Goal: Information Seeking & Learning: Learn about a topic

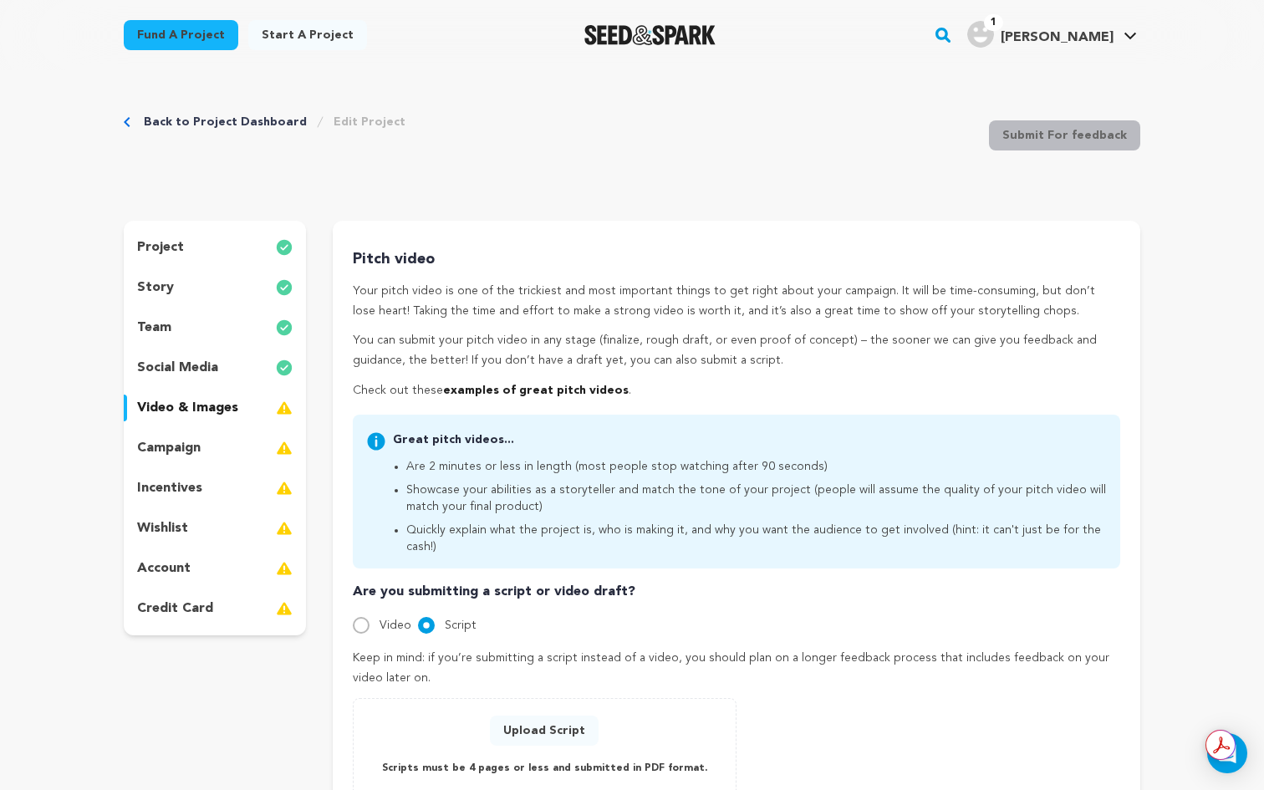
scroll to position [316, 0]
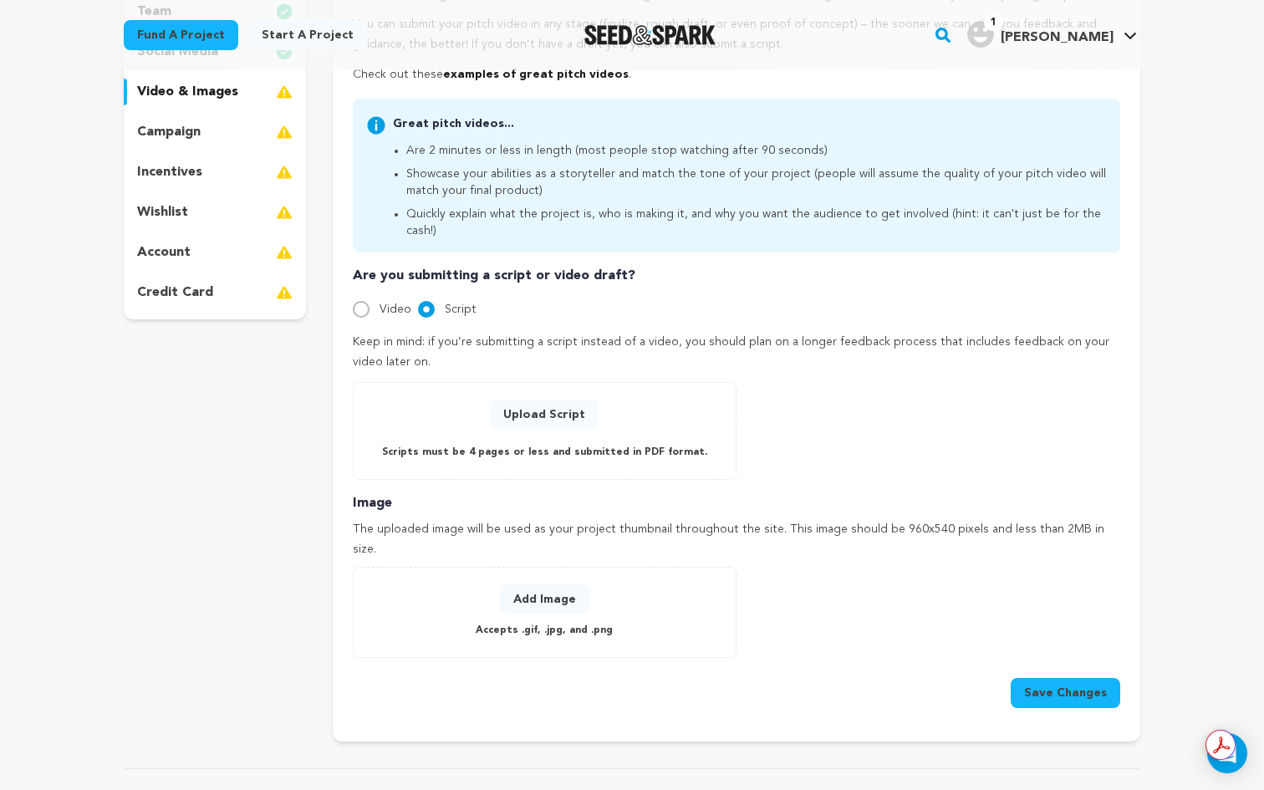
click at [561, 584] on button "Add Image" at bounding box center [544, 599] width 89 height 30
click at [369, 301] on div at bounding box center [361, 309] width 17 height 17
click at [368, 301] on div at bounding box center [361, 309] width 17 height 17
click at [360, 301] on input "Video" at bounding box center [361, 309] width 17 height 17
radio input "true"
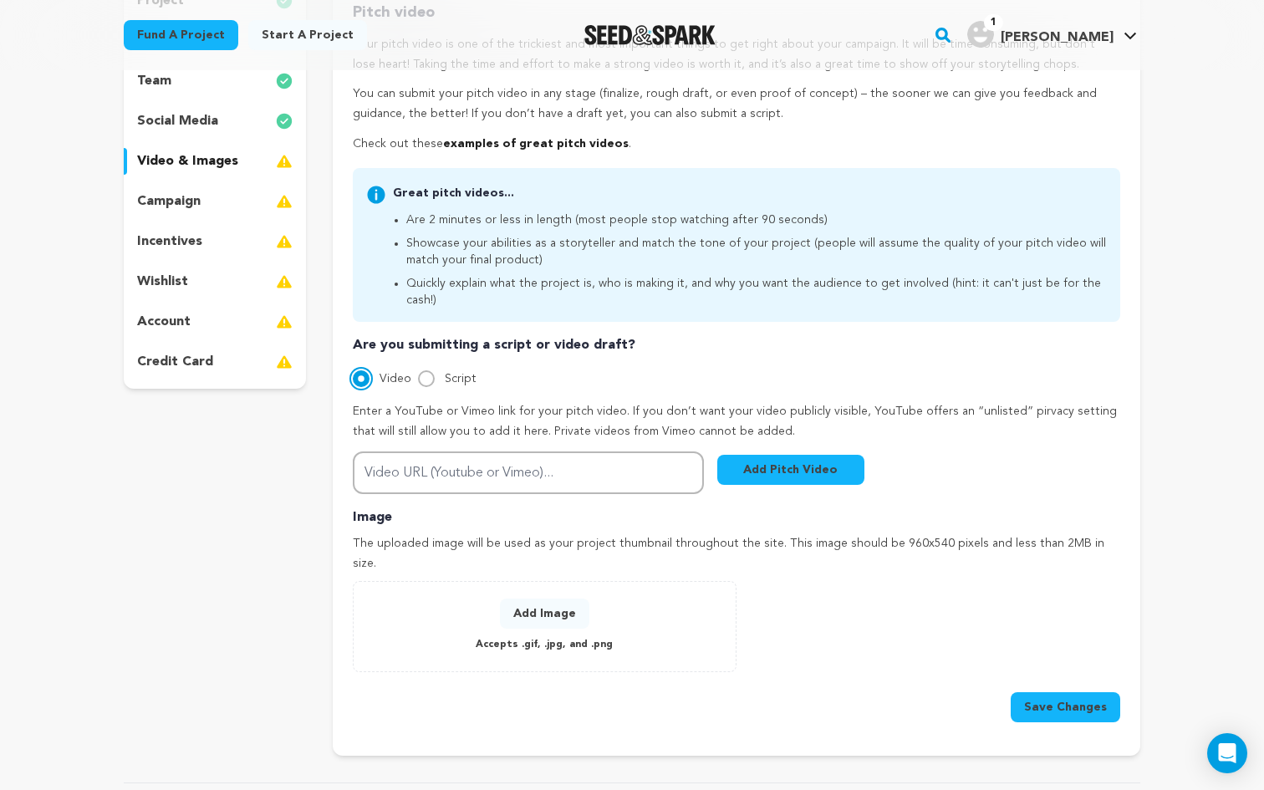
scroll to position [240, 0]
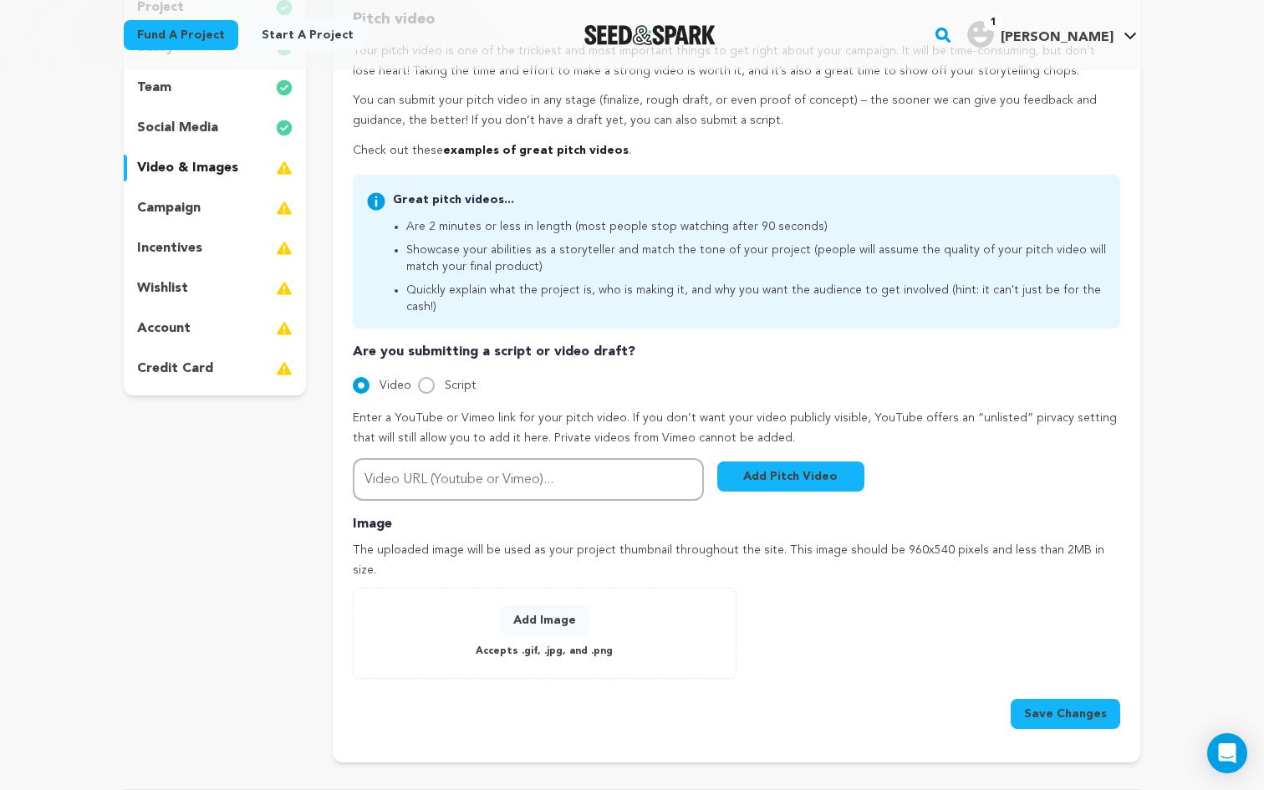
click at [207, 212] on div "campaign" at bounding box center [215, 208] width 182 height 27
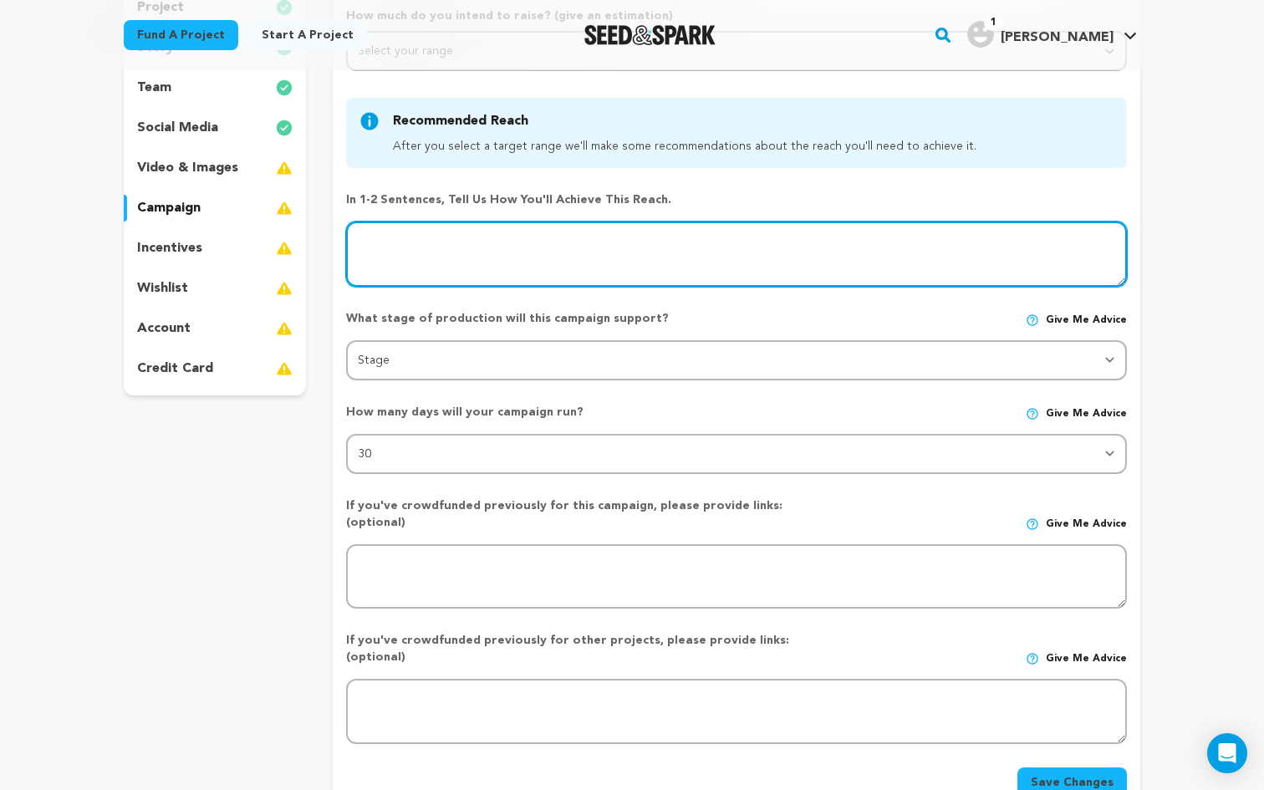
click at [462, 232] on textarea at bounding box center [736, 254] width 781 height 65
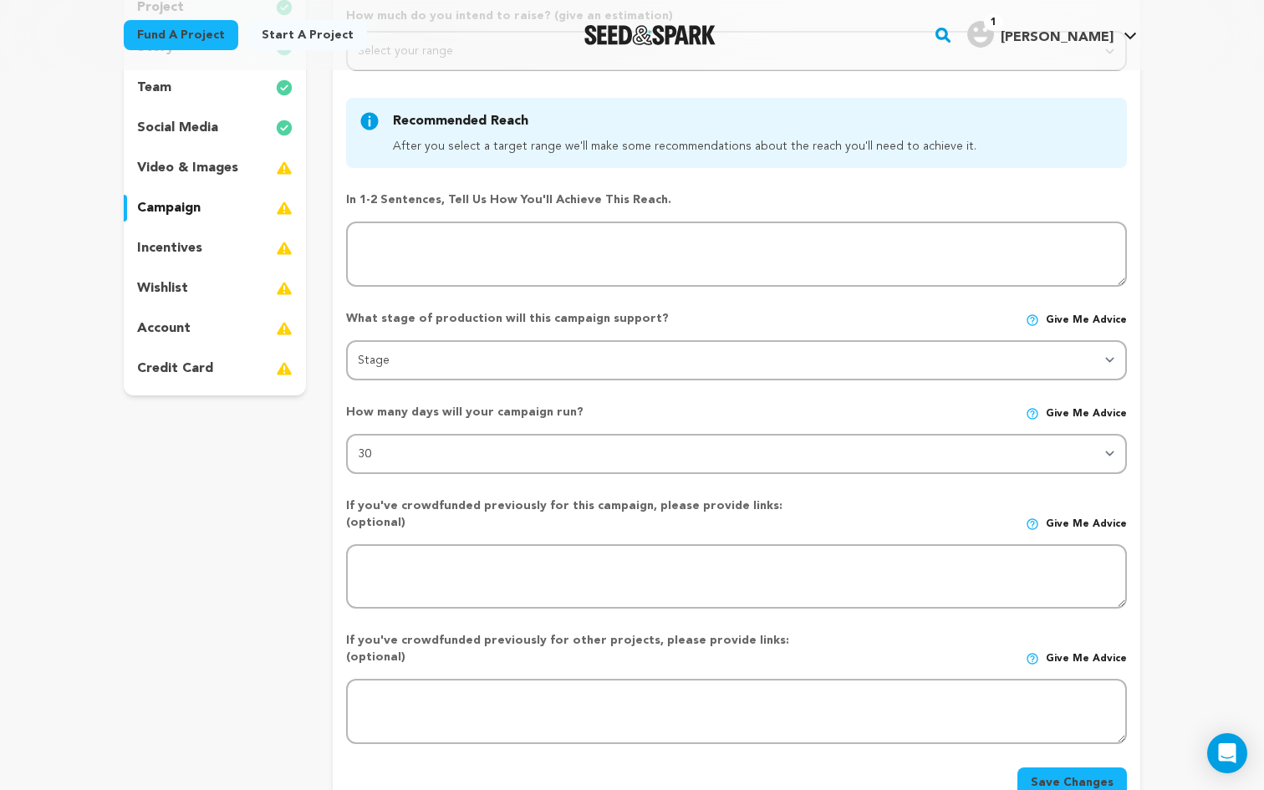
drag, startPoint x: 676, startPoint y: 207, endPoint x: 344, endPoint y: 197, distance: 332.1
click at [344, 197] on form "How much do you intend to raise? (give an estimation) Select your range Less th…" at bounding box center [737, 403] width 808 height 790
copy p "In 1-2 sentences, tell us how you'll achieve this reach."
click at [477, 176] on div "How much do you intend to raise? (give an estimation) Select your range Less th…" at bounding box center [736, 403] width 781 height 790
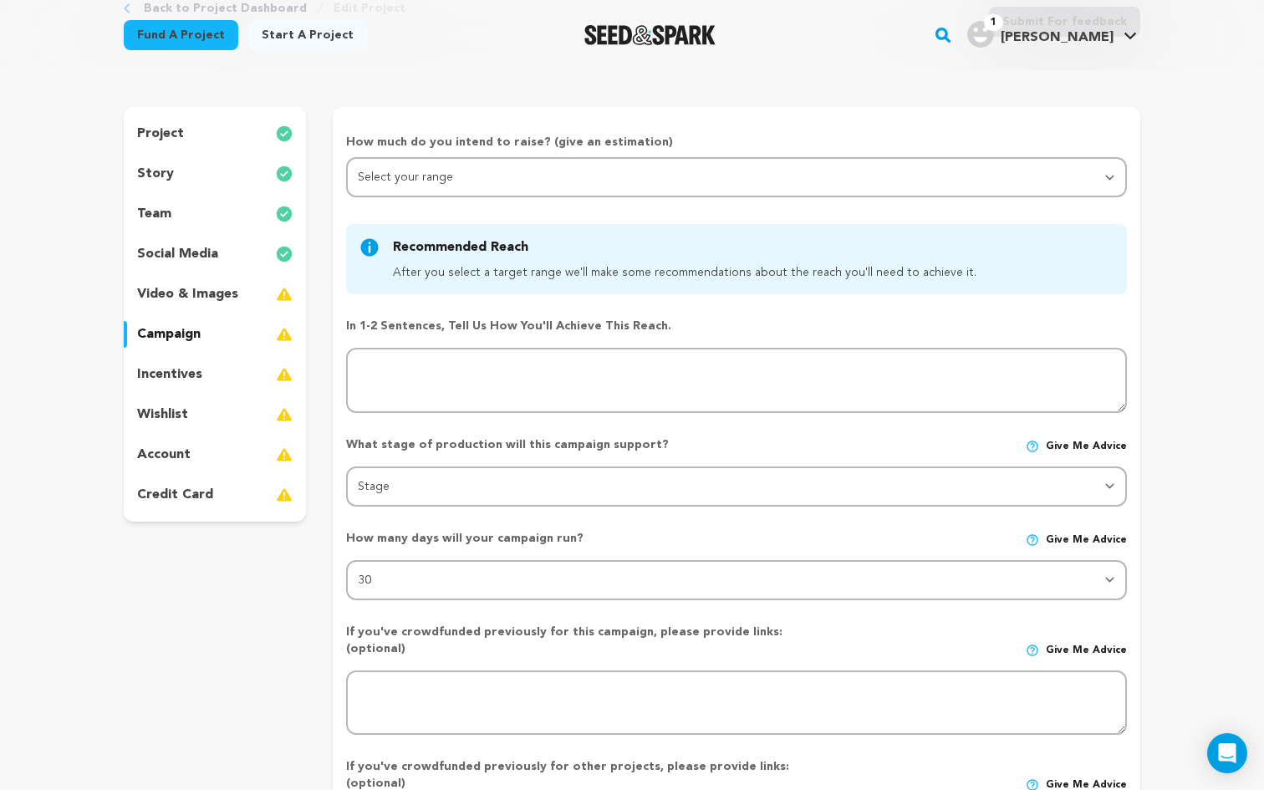
scroll to position [101, 0]
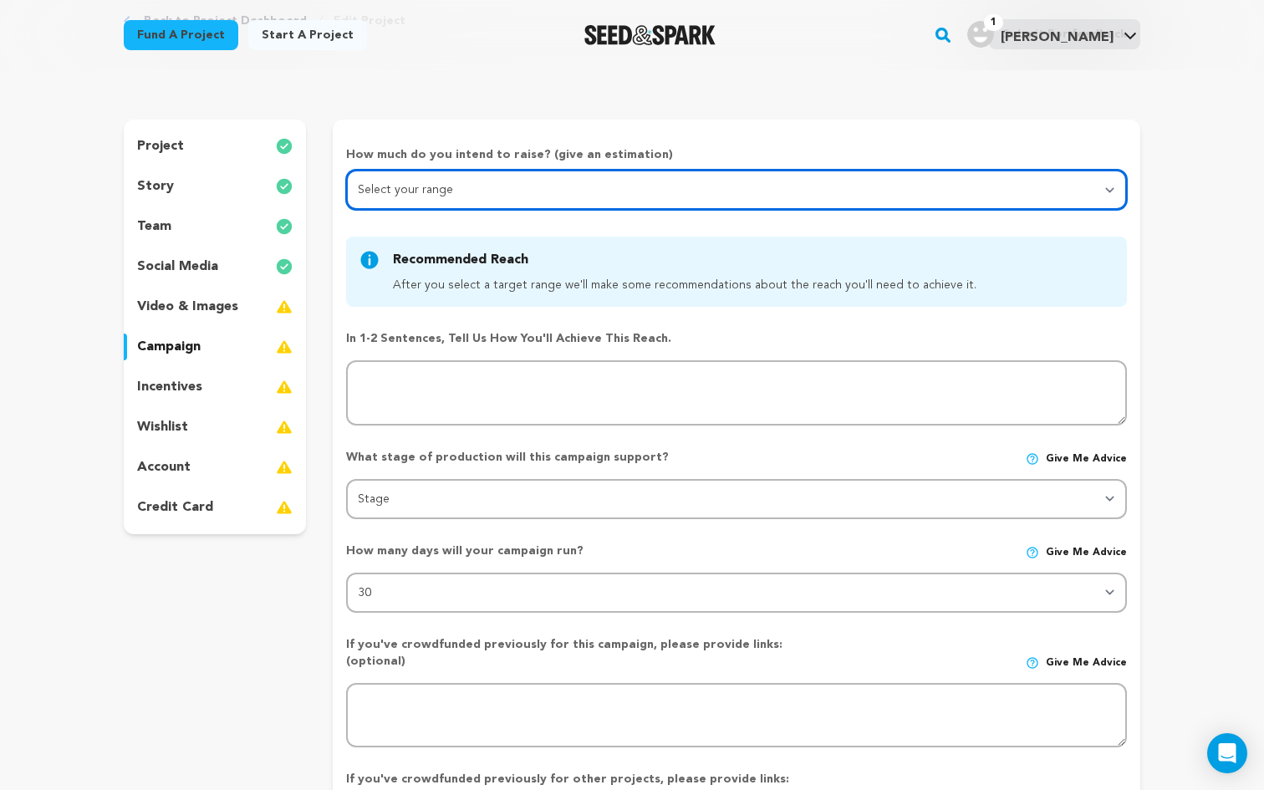
click at [455, 188] on select "Select your range Less than $10k 10k - $14k 15k - $24k 25k - $49k 50k or more" at bounding box center [736, 190] width 781 height 40
select select "3"
click at [346, 170] on select "Select your range Less than $10k 10k - $14k 15k - $24k 25k - $49k 50k or more" at bounding box center [736, 190] width 781 height 40
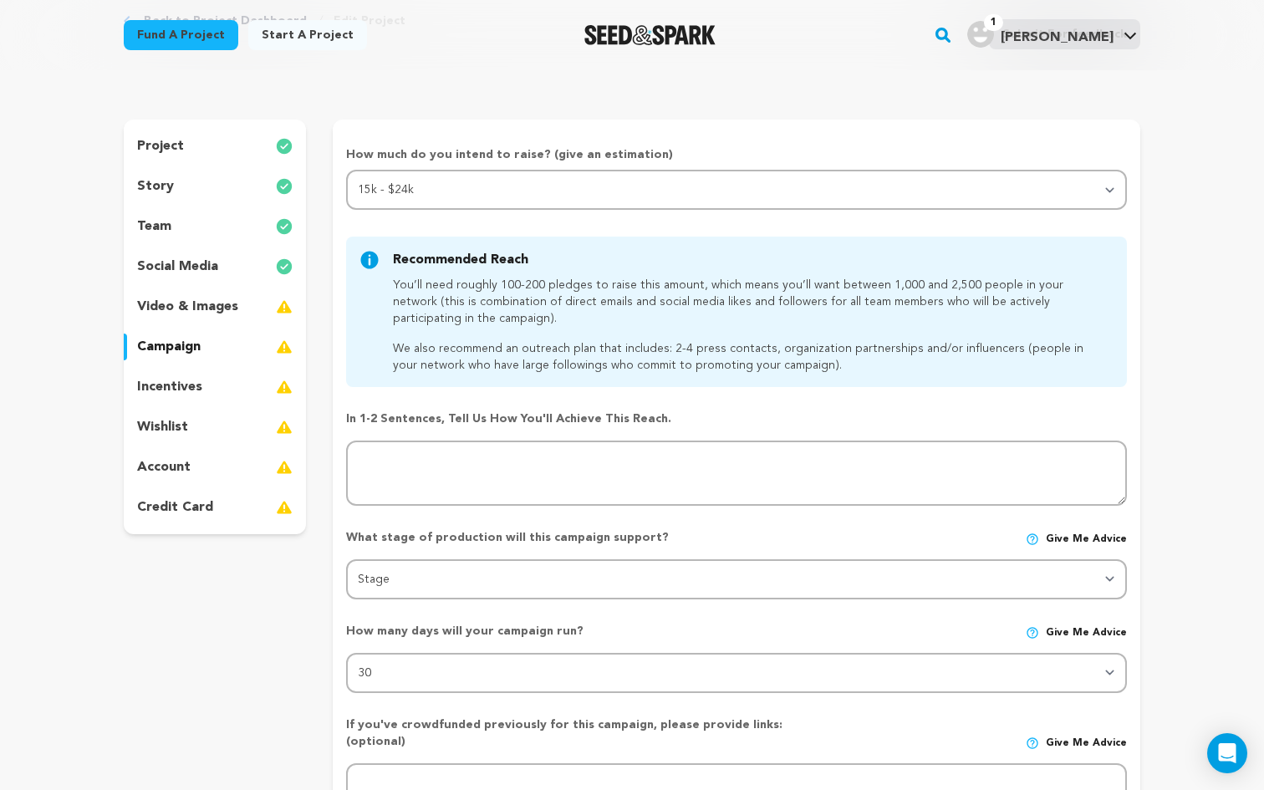
drag, startPoint x: 827, startPoint y: 370, endPoint x: 393, endPoint y: 266, distance: 446.3
click at [393, 266] on div "Recommended Reach After you select a target range we'll make some recommendatio…" at bounding box center [750, 312] width 714 height 124
click at [482, 304] on p "You’ll need roughly 100-200 pledges to raise this amount, which means you’ll wa…" at bounding box center [750, 302] width 714 height 50
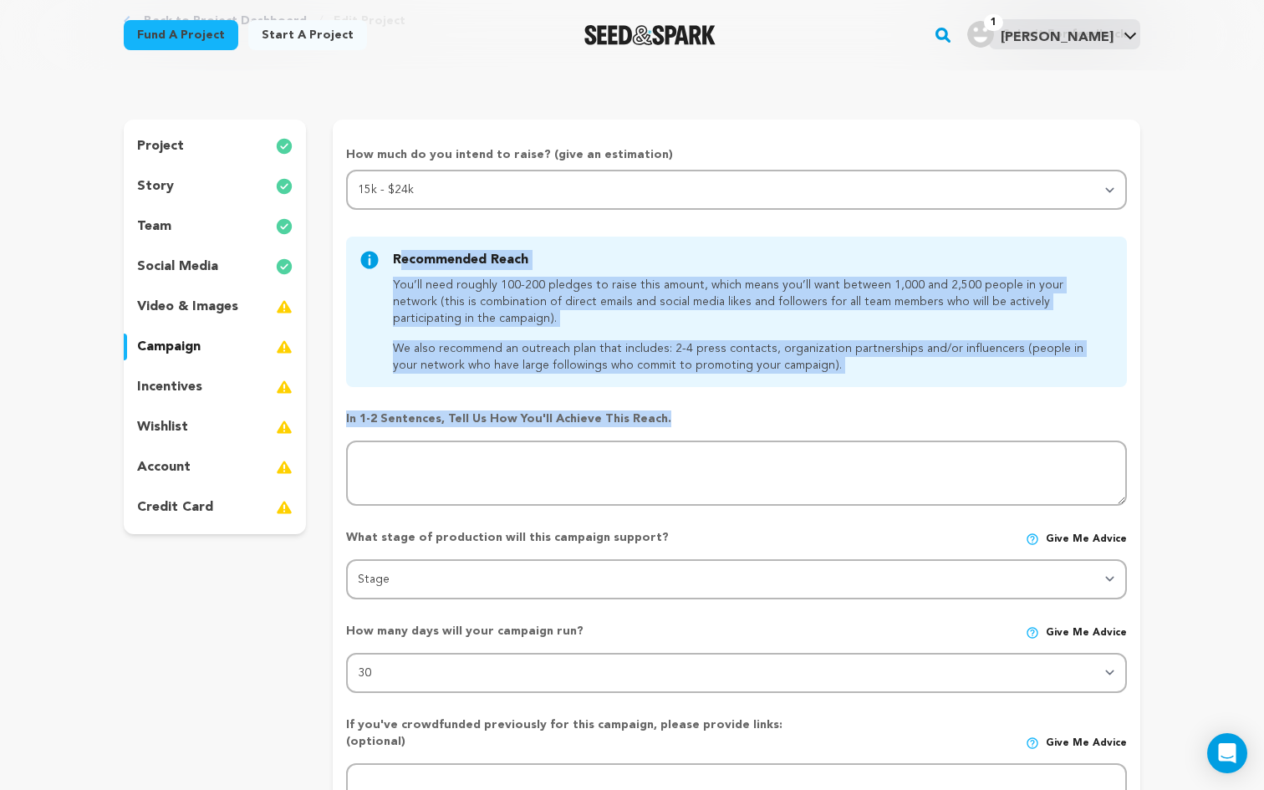
drag, startPoint x: 393, startPoint y: 255, endPoint x: 681, endPoint y: 432, distance: 338.6
click at [681, 432] on div "How much do you intend to raise? (give an estimation) Select your range Less th…" at bounding box center [736, 581] width 781 height 870
copy div "Recommended Reach After you select a target range we'll make some recommendatio…"
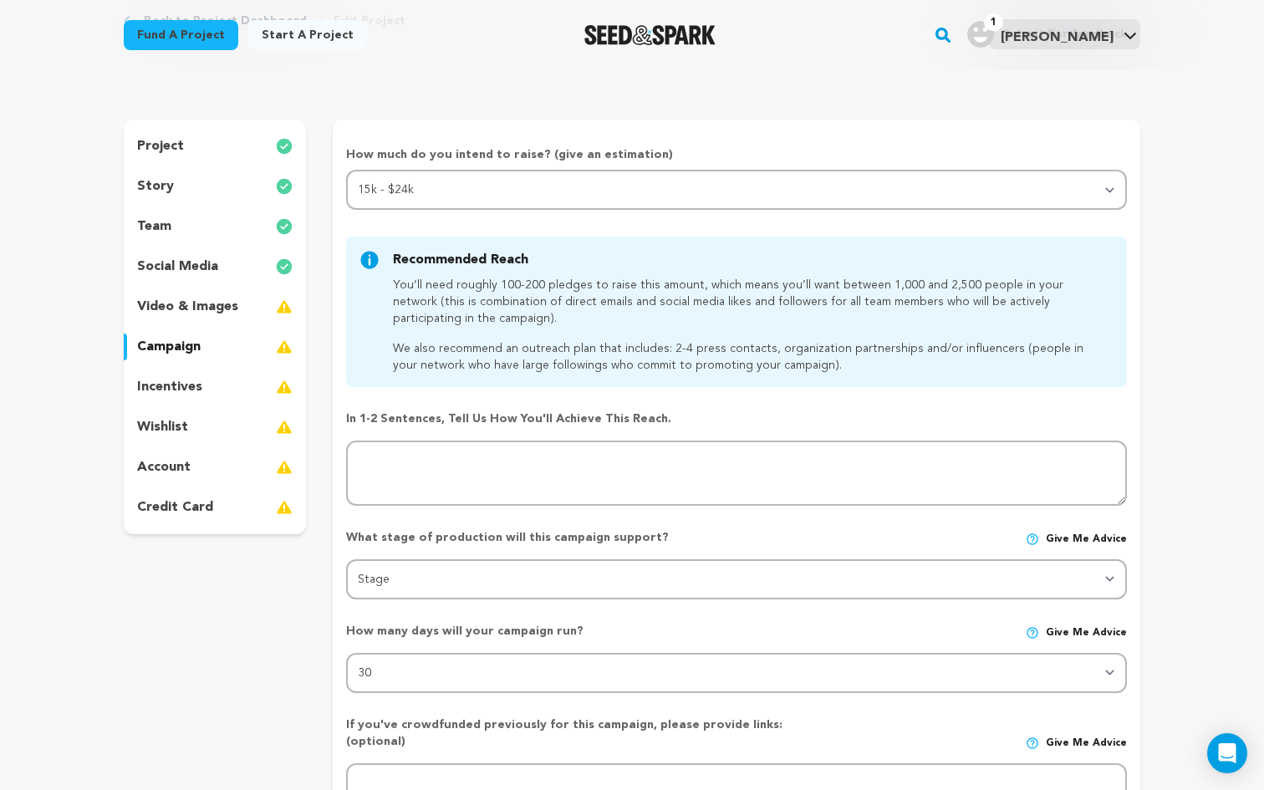
click at [659, 384] on div "Recommended Reach After you select a target range we'll make some recommendatio…" at bounding box center [736, 312] width 781 height 150
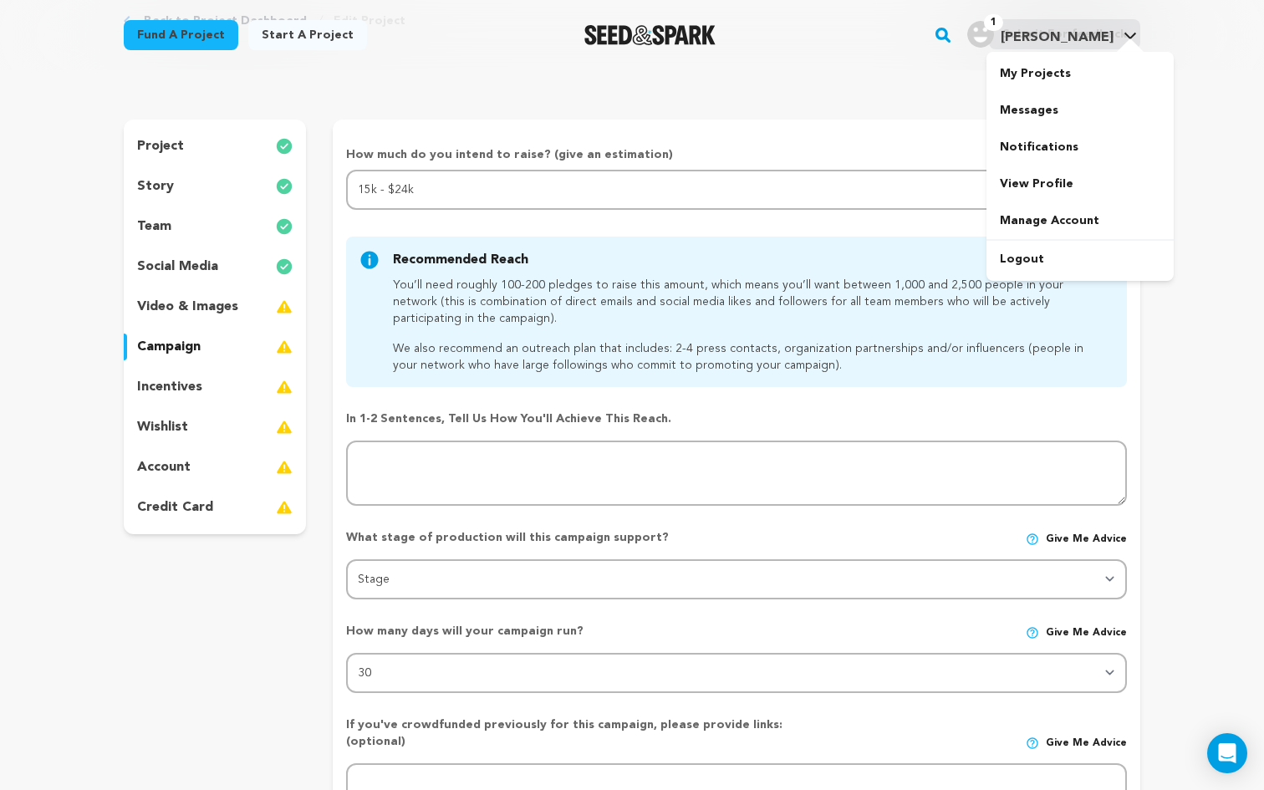
click at [1115, 43] on div at bounding box center [1130, 46] width 33 height 17
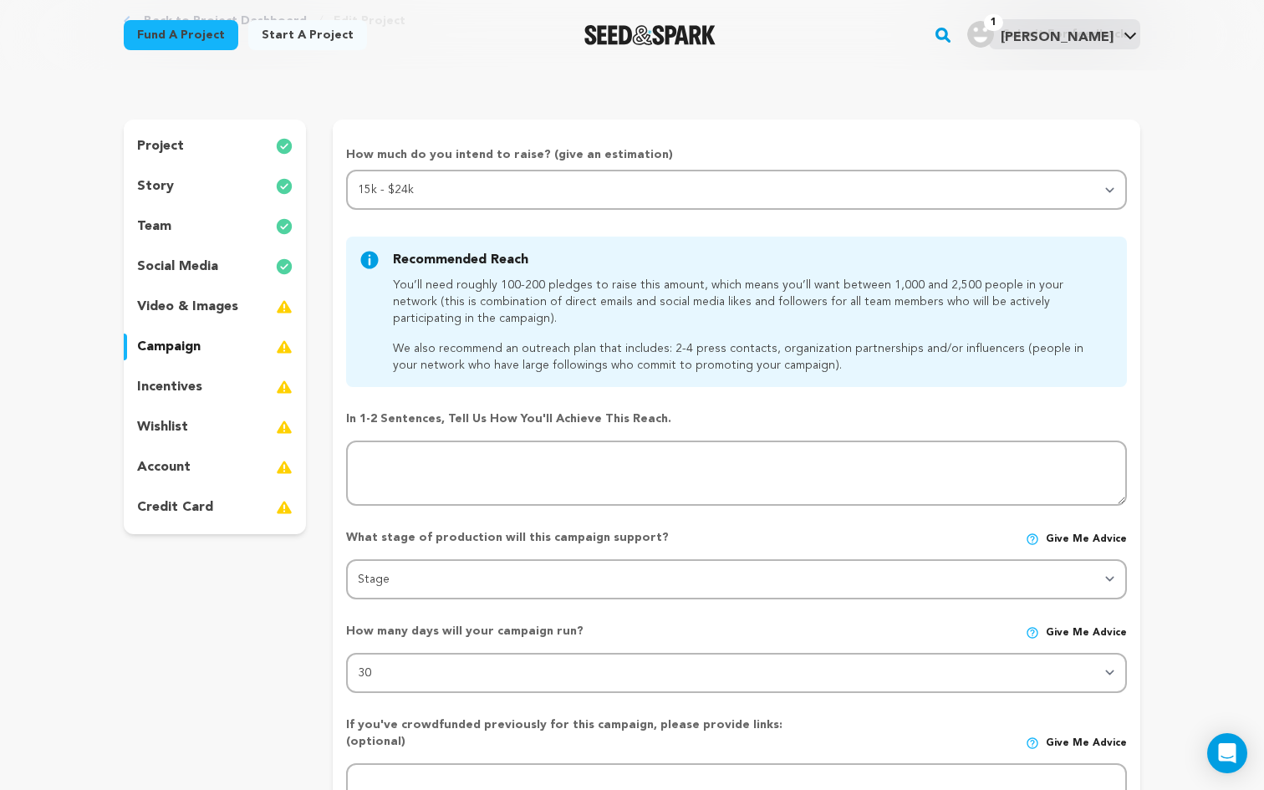
click at [953, 40] on rect "button" at bounding box center [943, 35] width 20 height 20
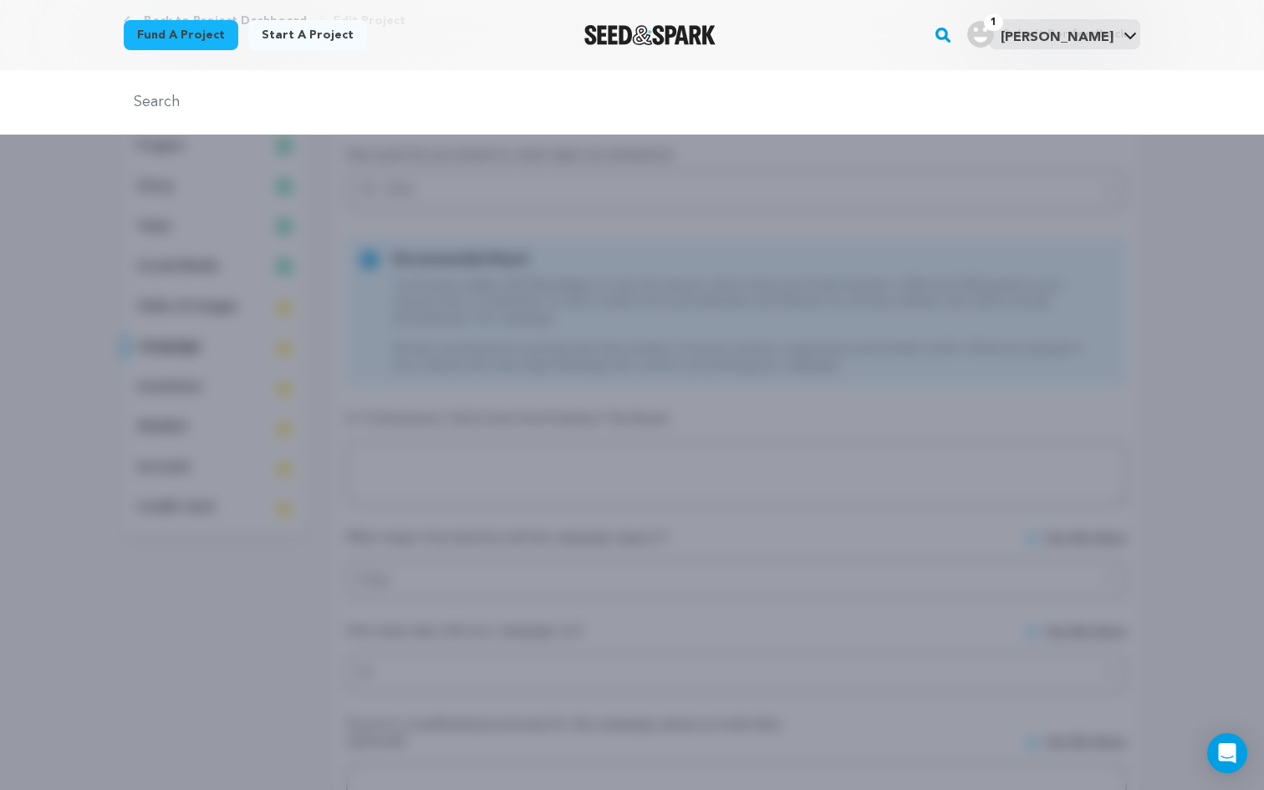
click at [556, 218] on div at bounding box center [632, 465] width 1264 height 790
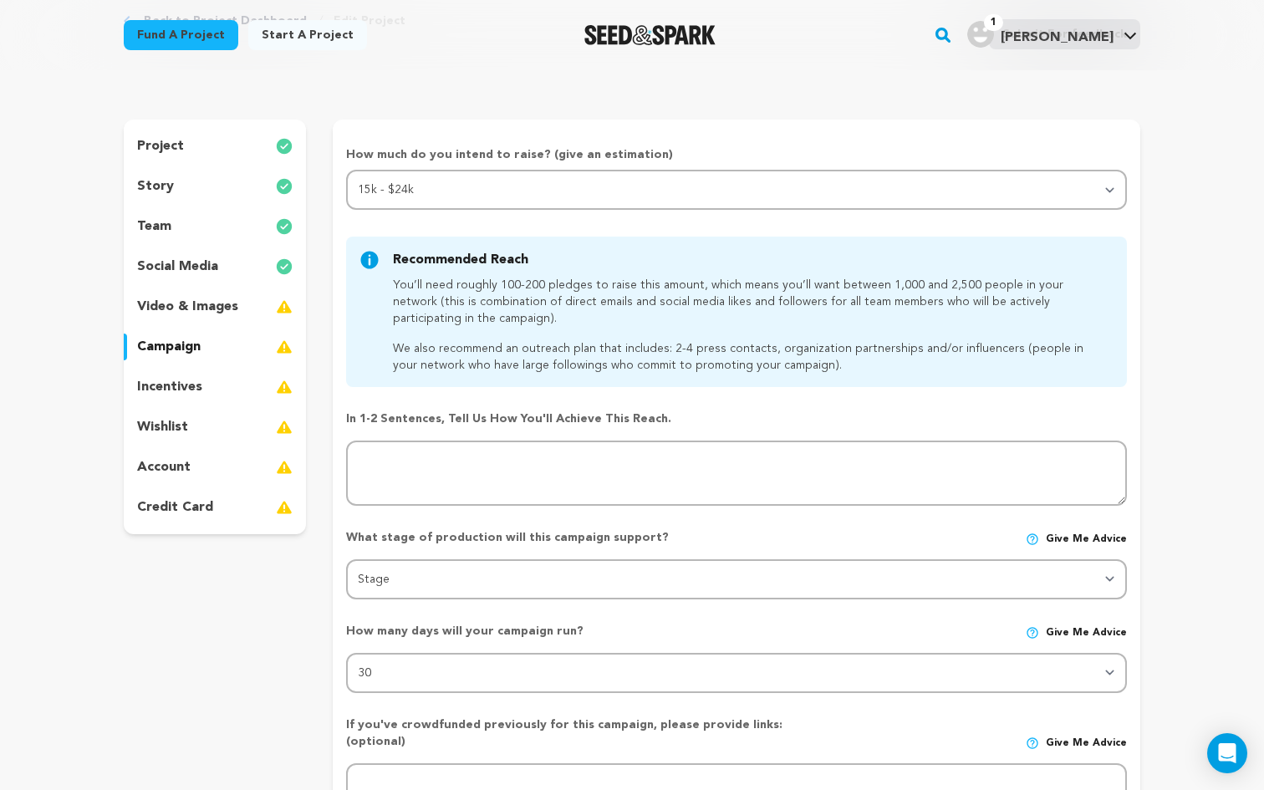
click at [199, 26] on link "Fund a project" at bounding box center [181, 35] width 115 height 30
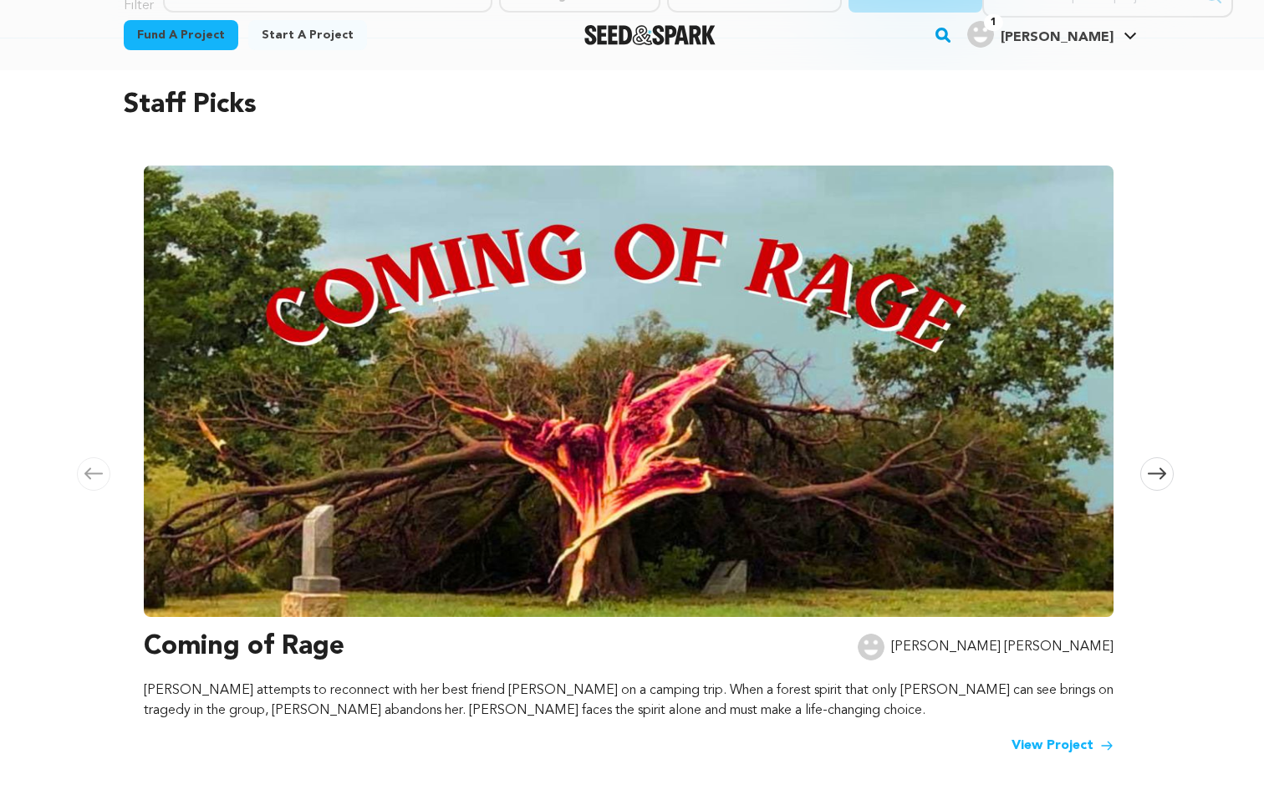
scroll to position [140, 0]
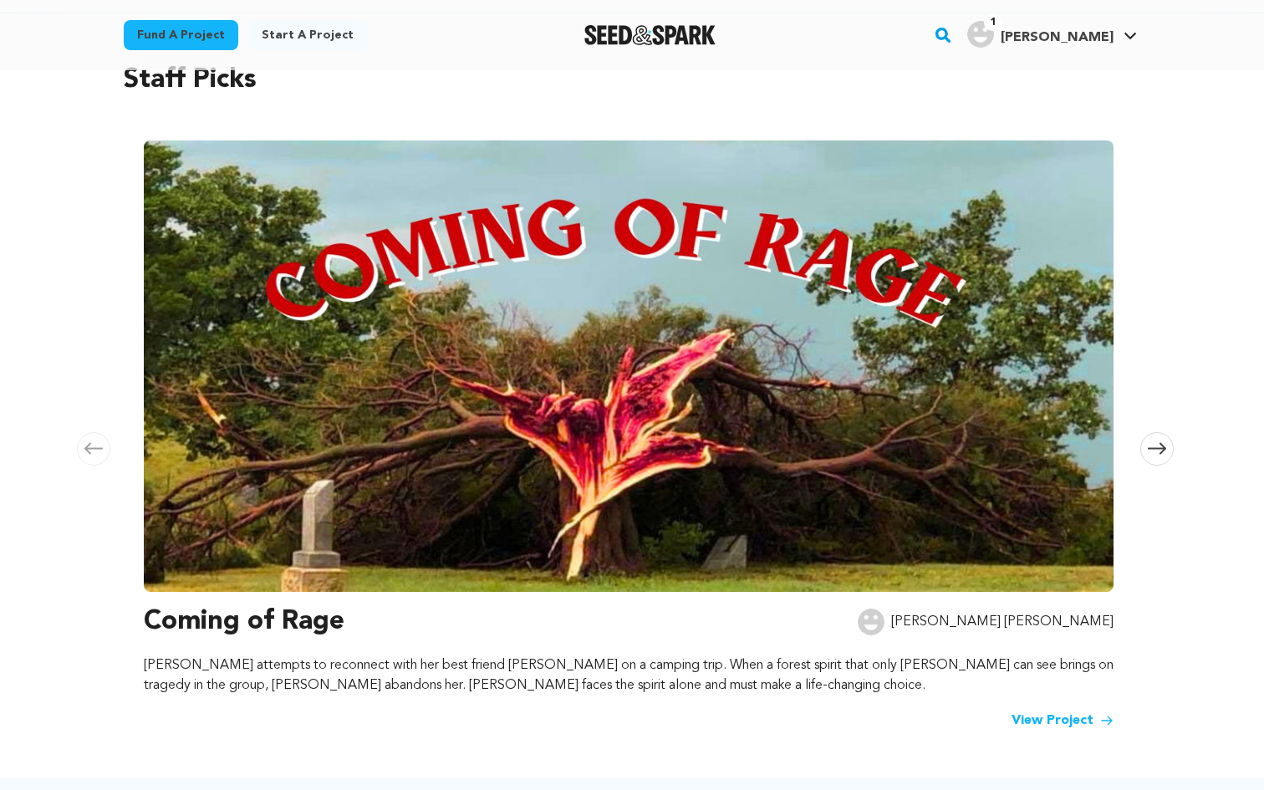
click at [629, 558] on img at bounding box center [629, 365] width 970 height 451
click at [276, 625] on h3 "Coming of Rage" at bounding box center [244, 622] width 201 height 40
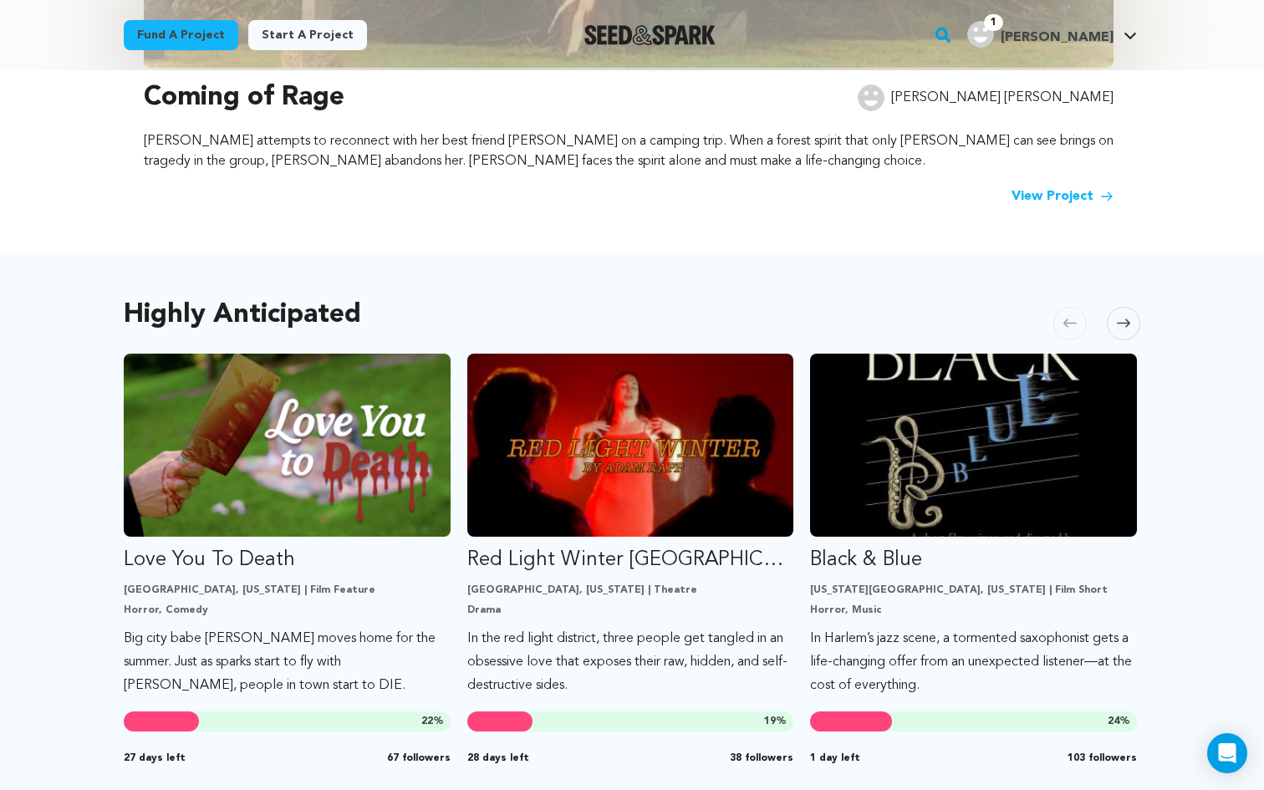
scroll to position [358, 0]
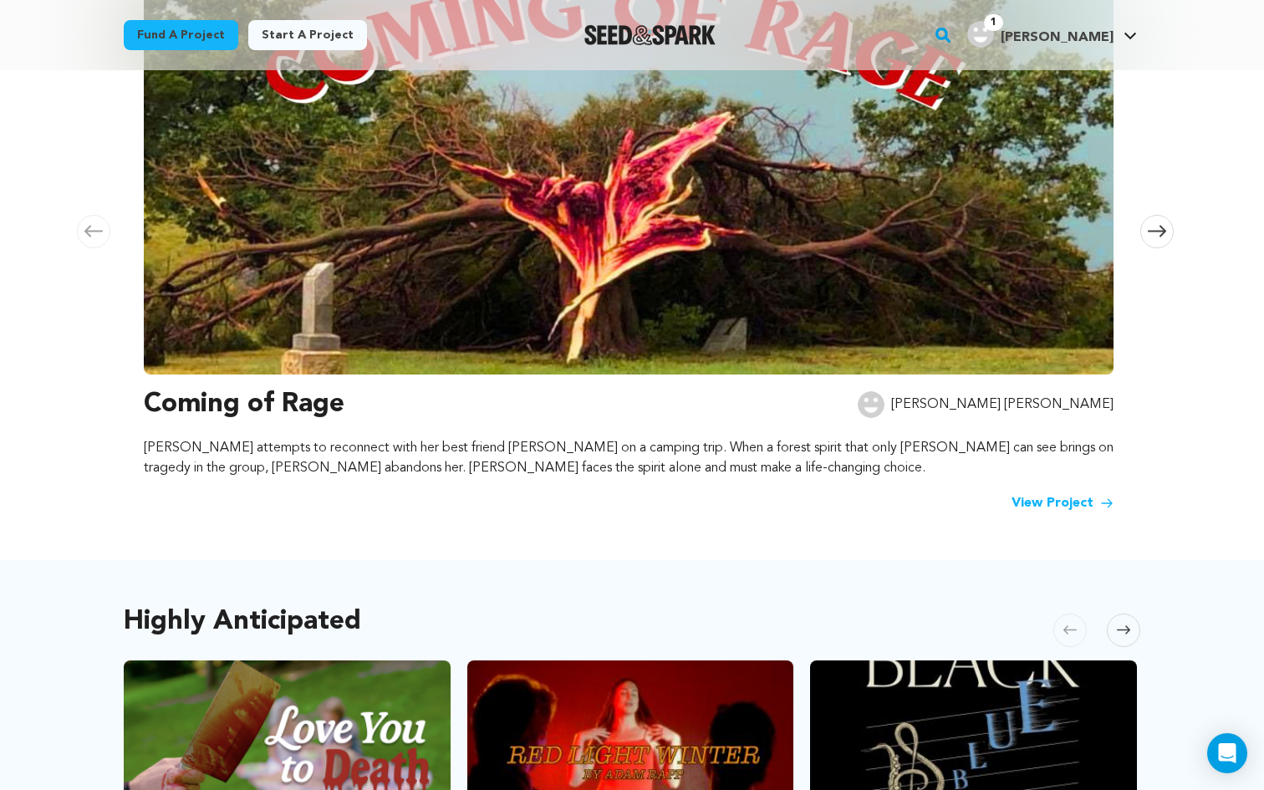
click at [1069, 496] on link "View Project" at bounding box center [1063, 503] width 102 height 20
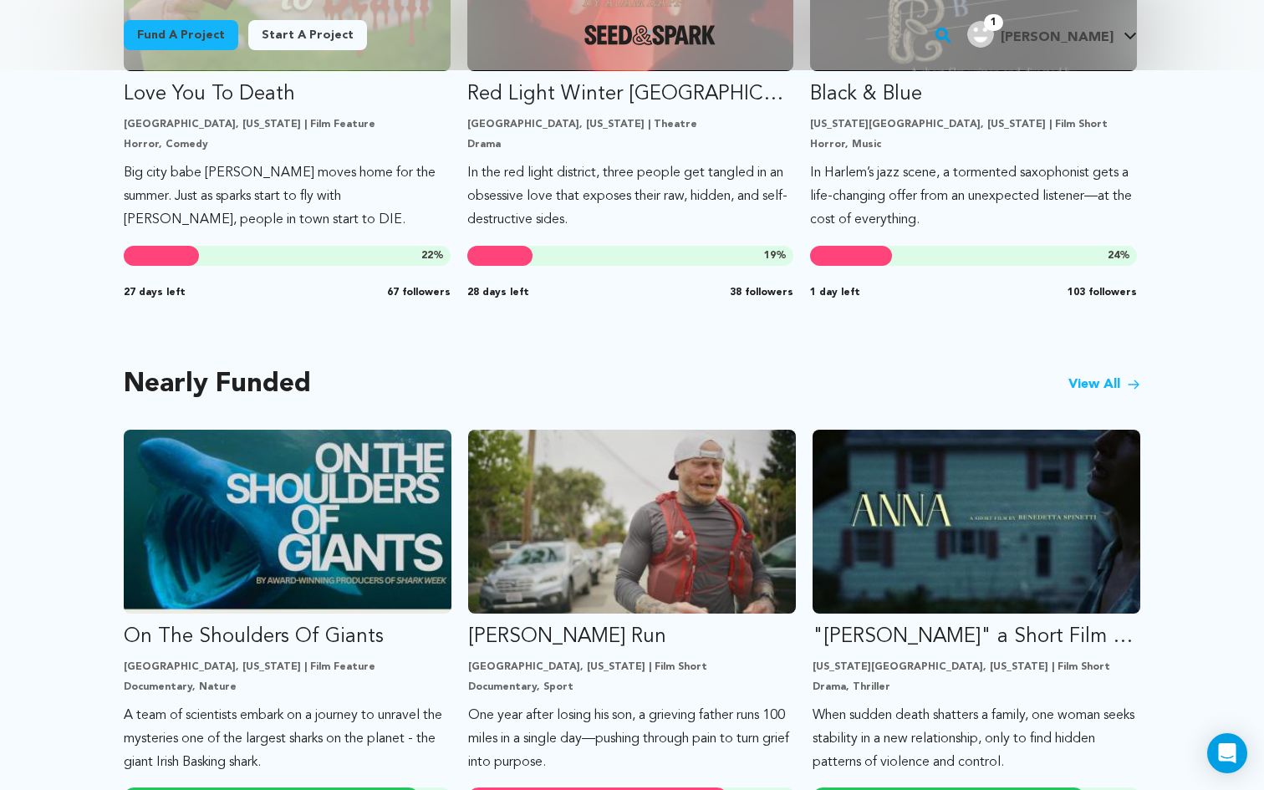
scroll to position [1426, 0]
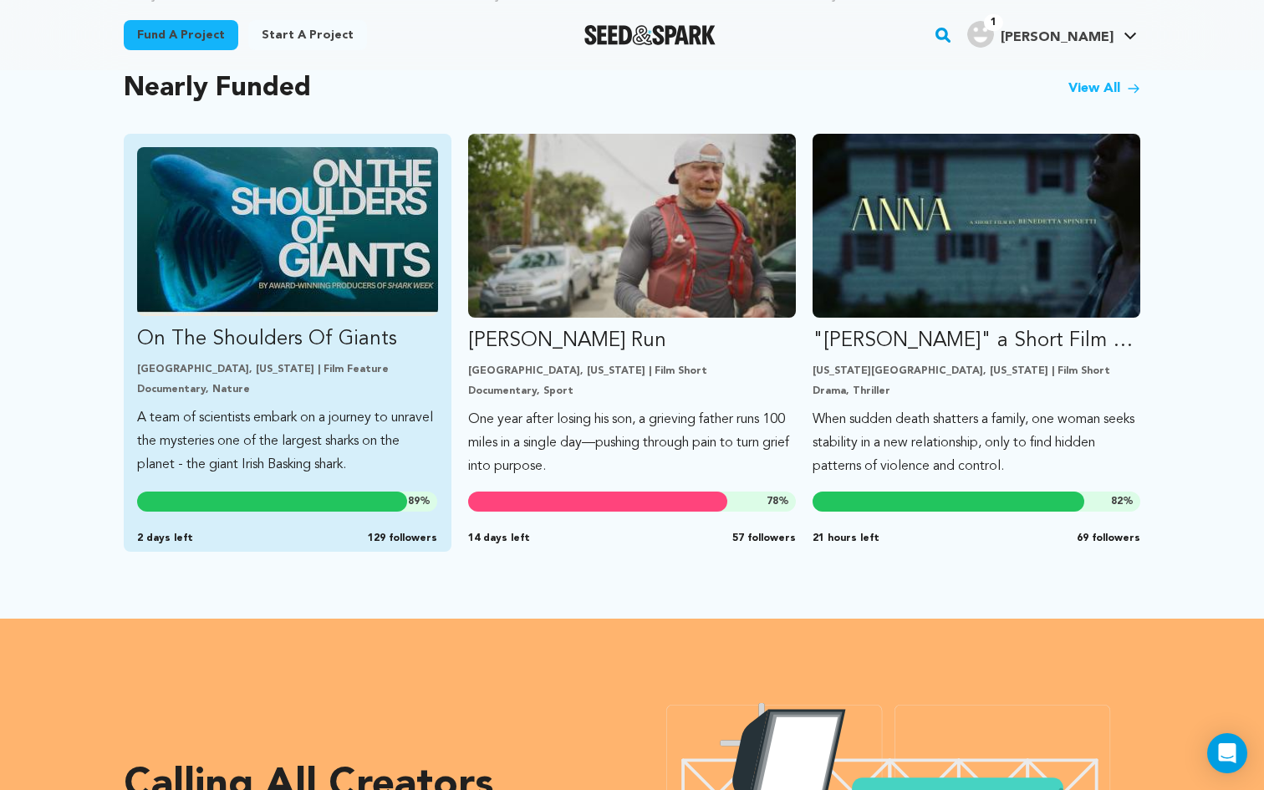
click at [324, 266] on img "Fund On The Shoulders Of Giants" at bounding box center [287, 231] width 301 height 169
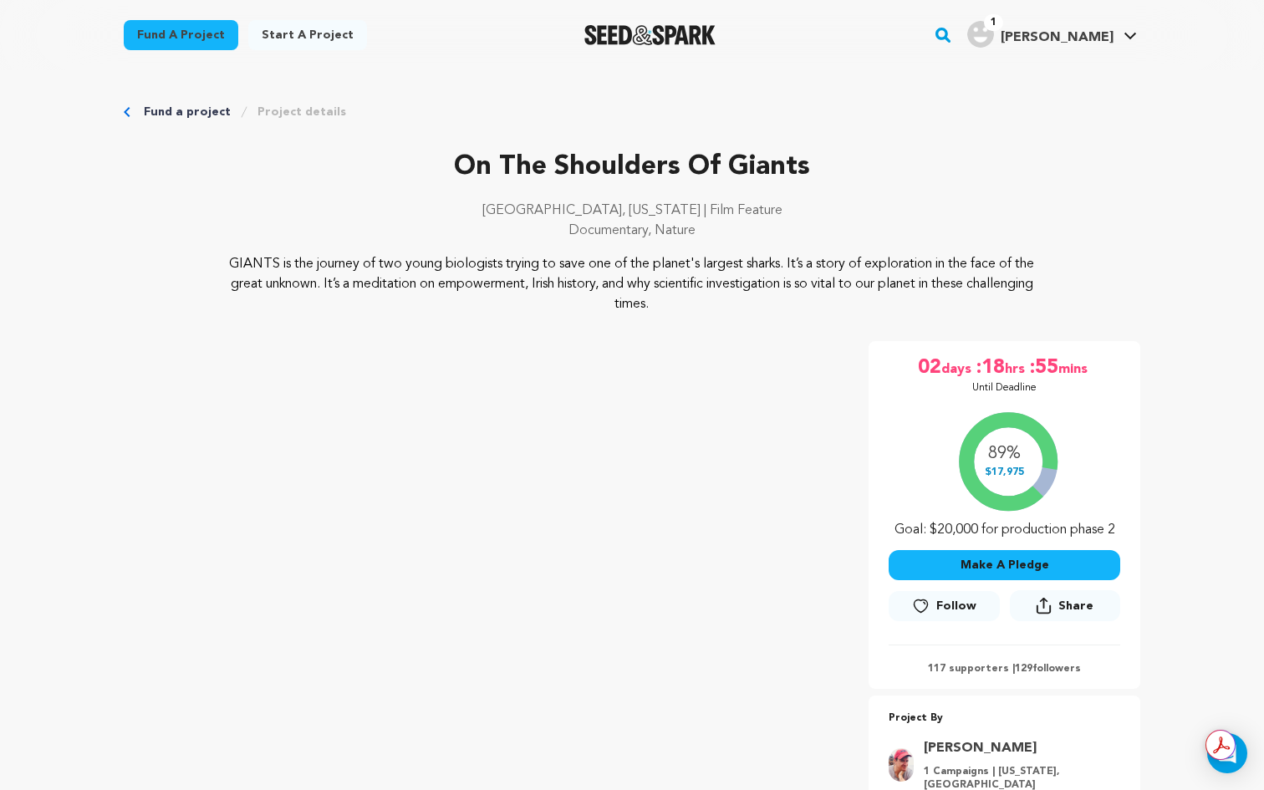
click at [146, 107] on link "Fund a project" at bounding box center [187, 112] width 87 height 17
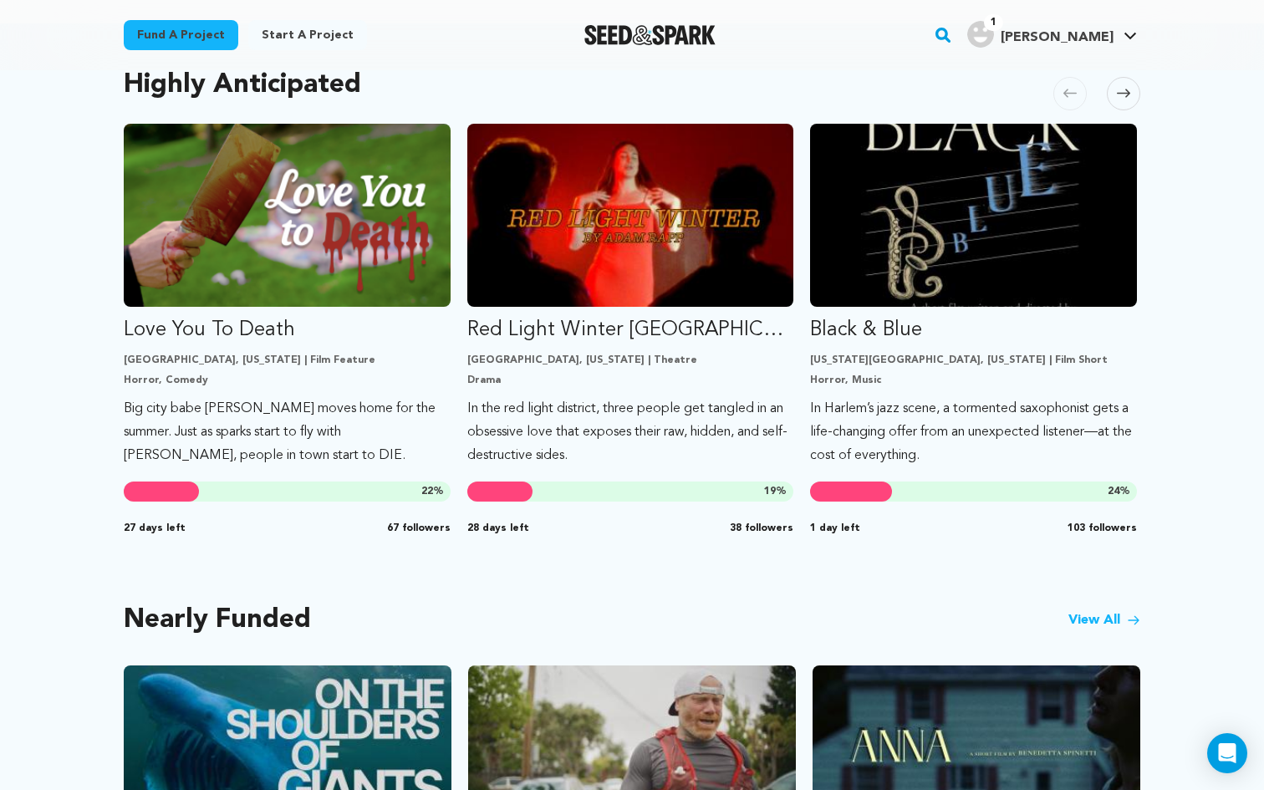
scroll to position [895, 0]
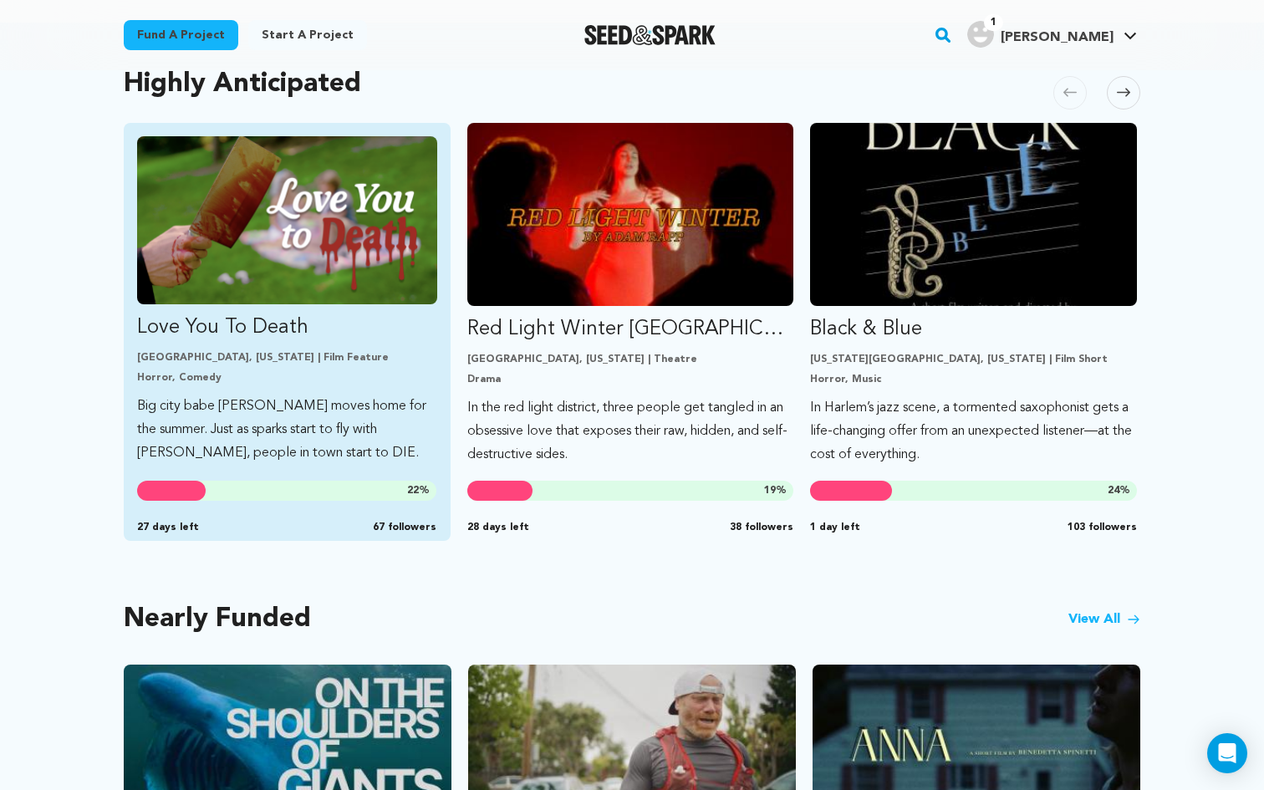
click at [397, 247] on img "Fund Love You To Death" at bounding box center [287, 220] width 300 height 168
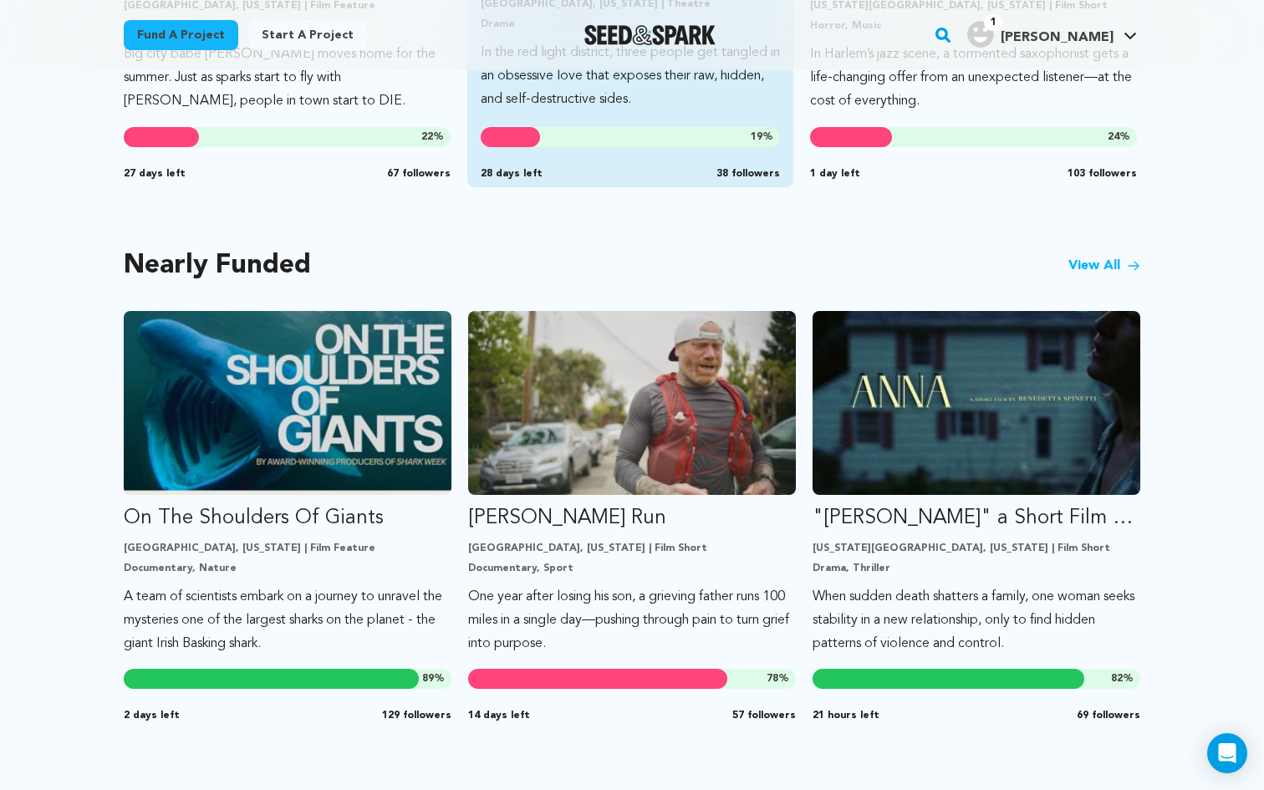
scroll to position [1405, 0]
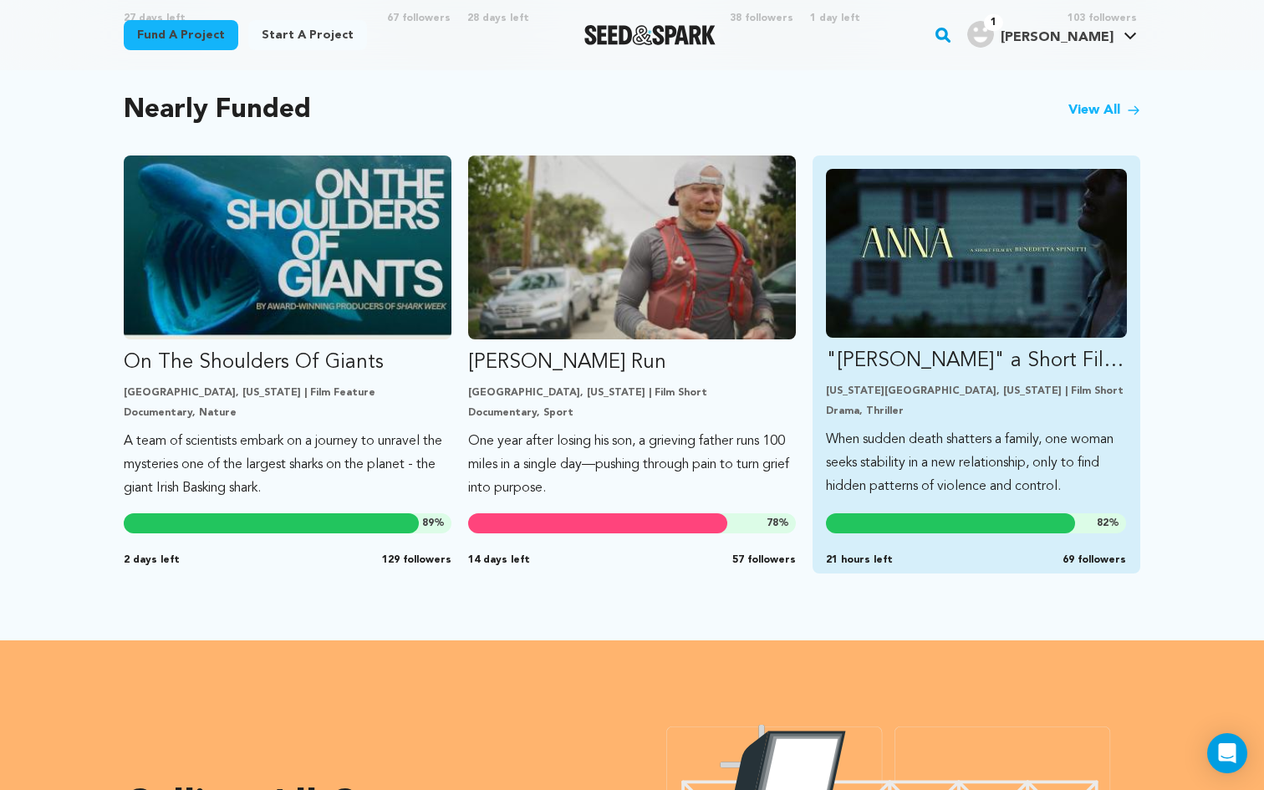
click at [960, 393] on p "New York City, New York | Film Short" at bounding box center [976, 391] width 301 height 13
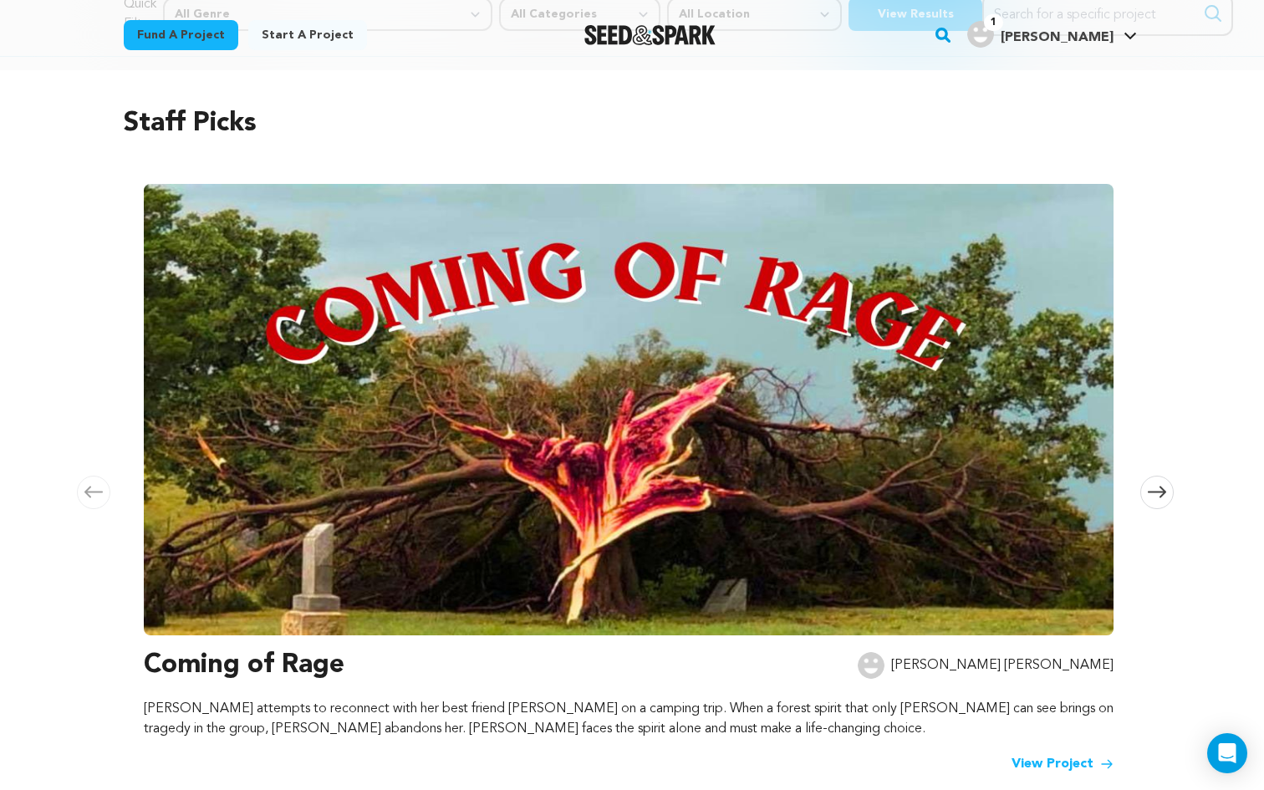
scroll to position [183, 0]
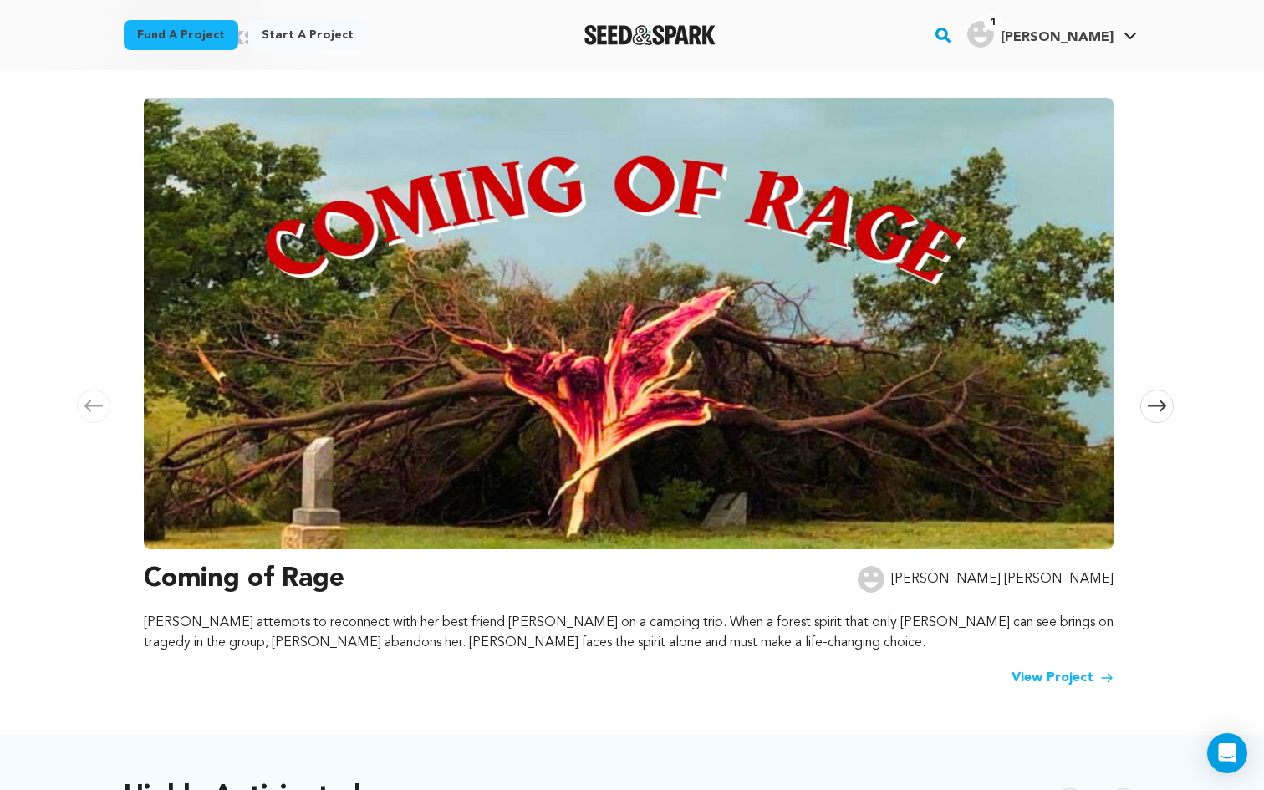
click at [1161, 392] on span at bounding box center [1156, 406] width 33 height 33
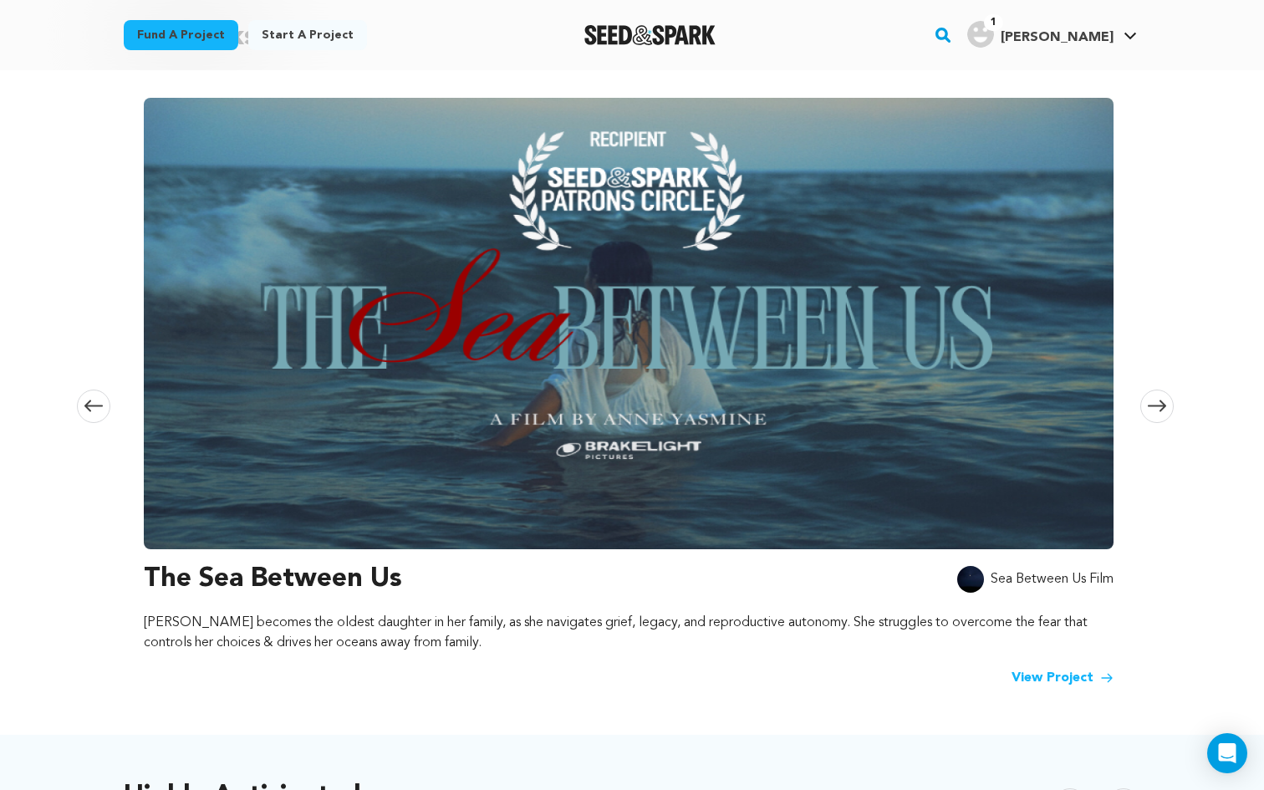
click at [1161, 392] on span at bounding box center [1156, 406] width 33 height 33
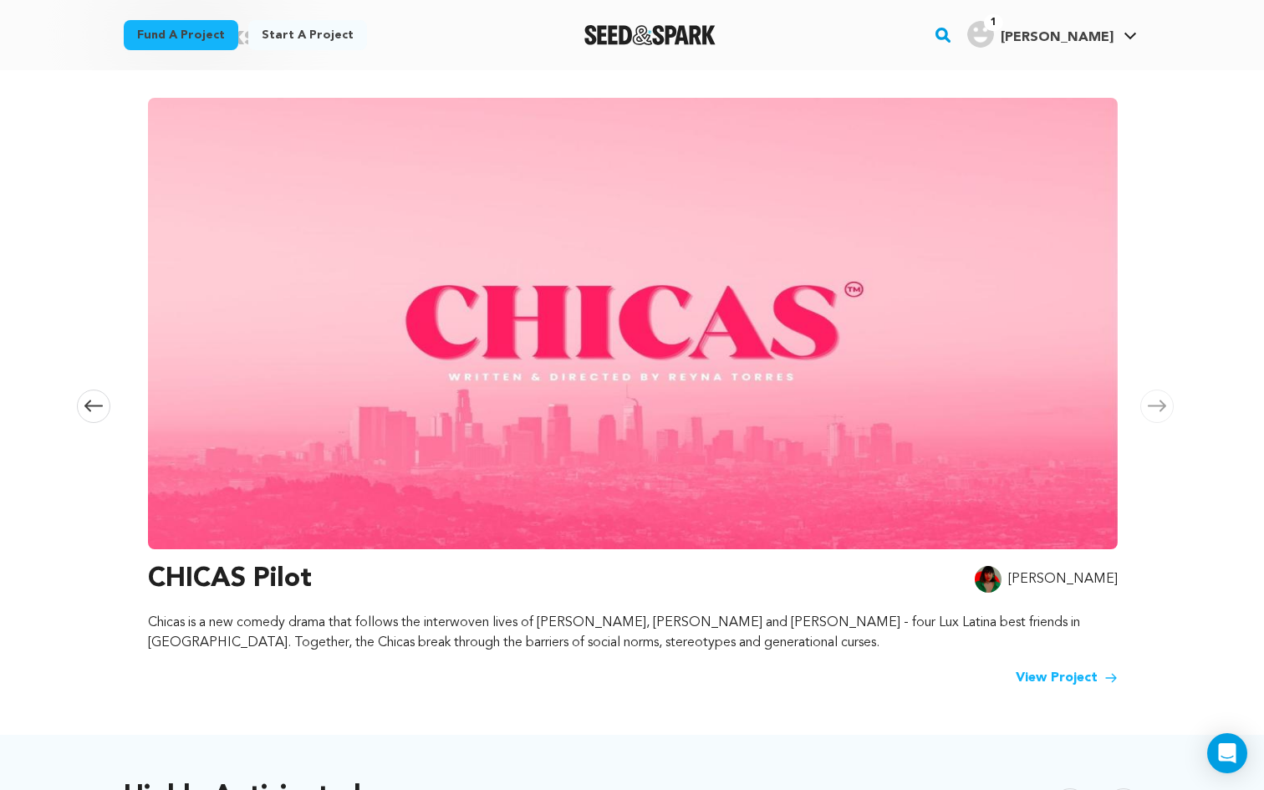
scroll to position [0, 1973]
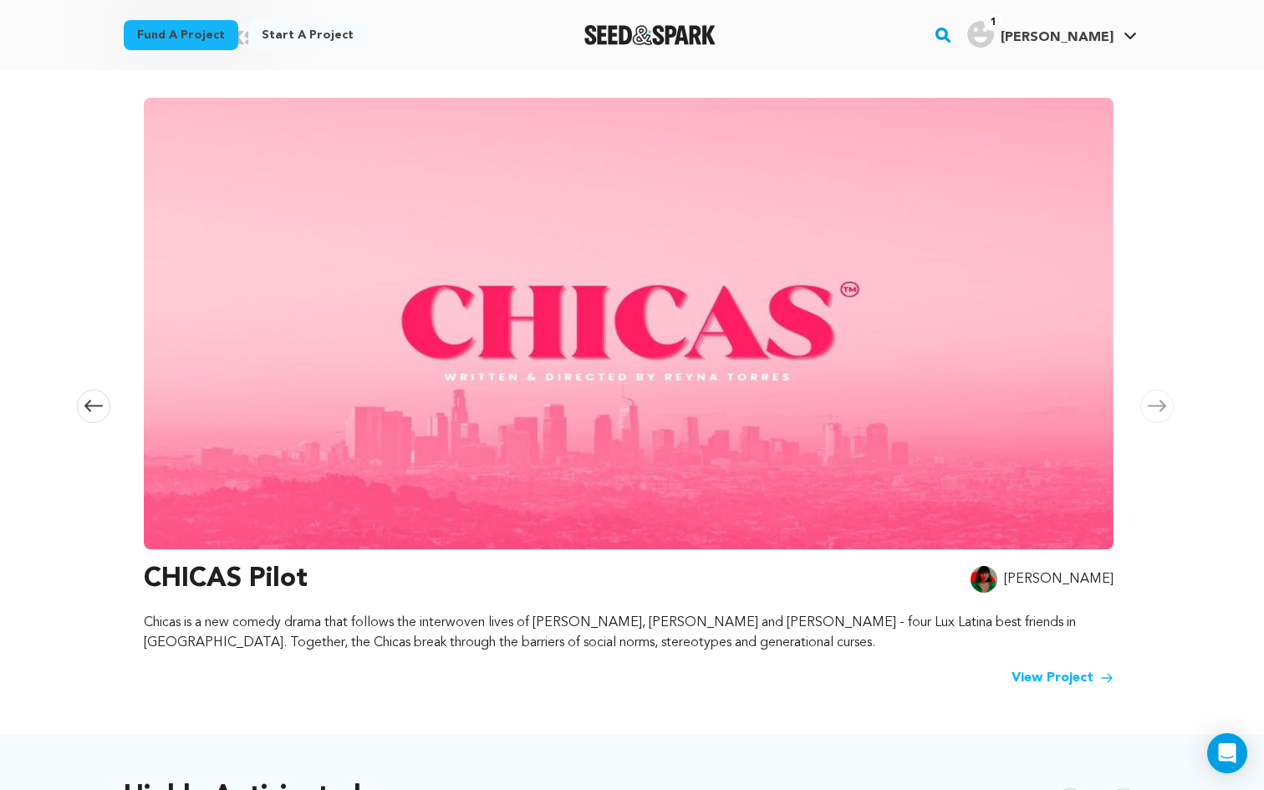
click at [772, 457] on img at bounding box center [629, 323] width 970 height 451
click at [1048, 677] on link "View Project" at bounding box center [1063, 678] width 102 height 20
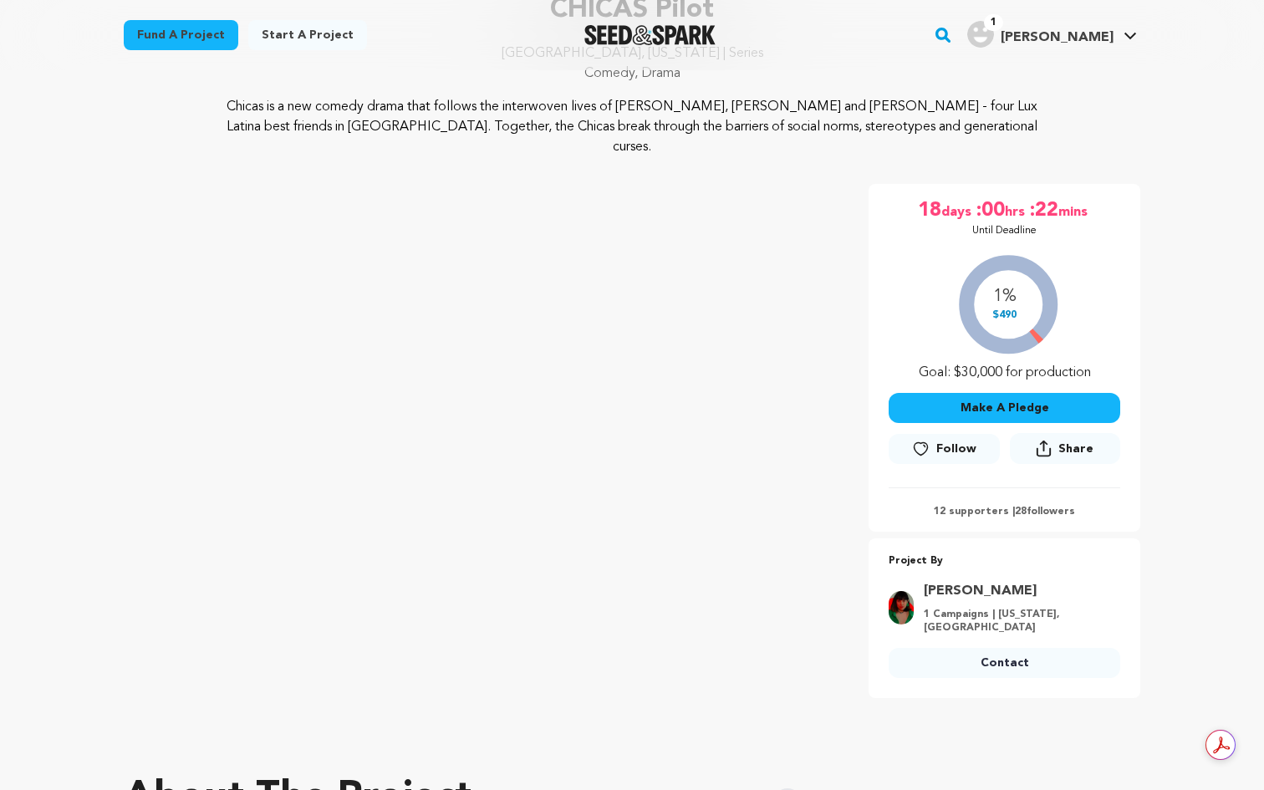
scroll to position [195, 0]
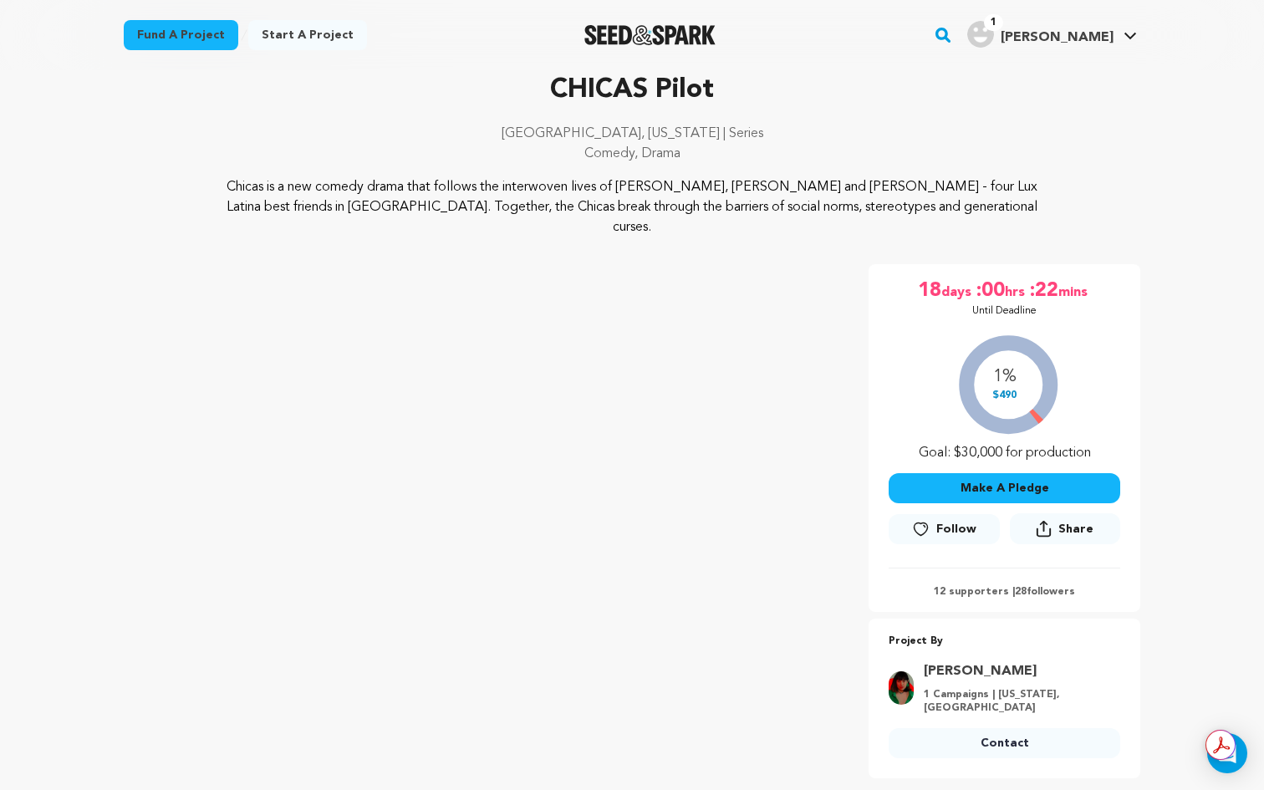
scroll to position [0, 0]
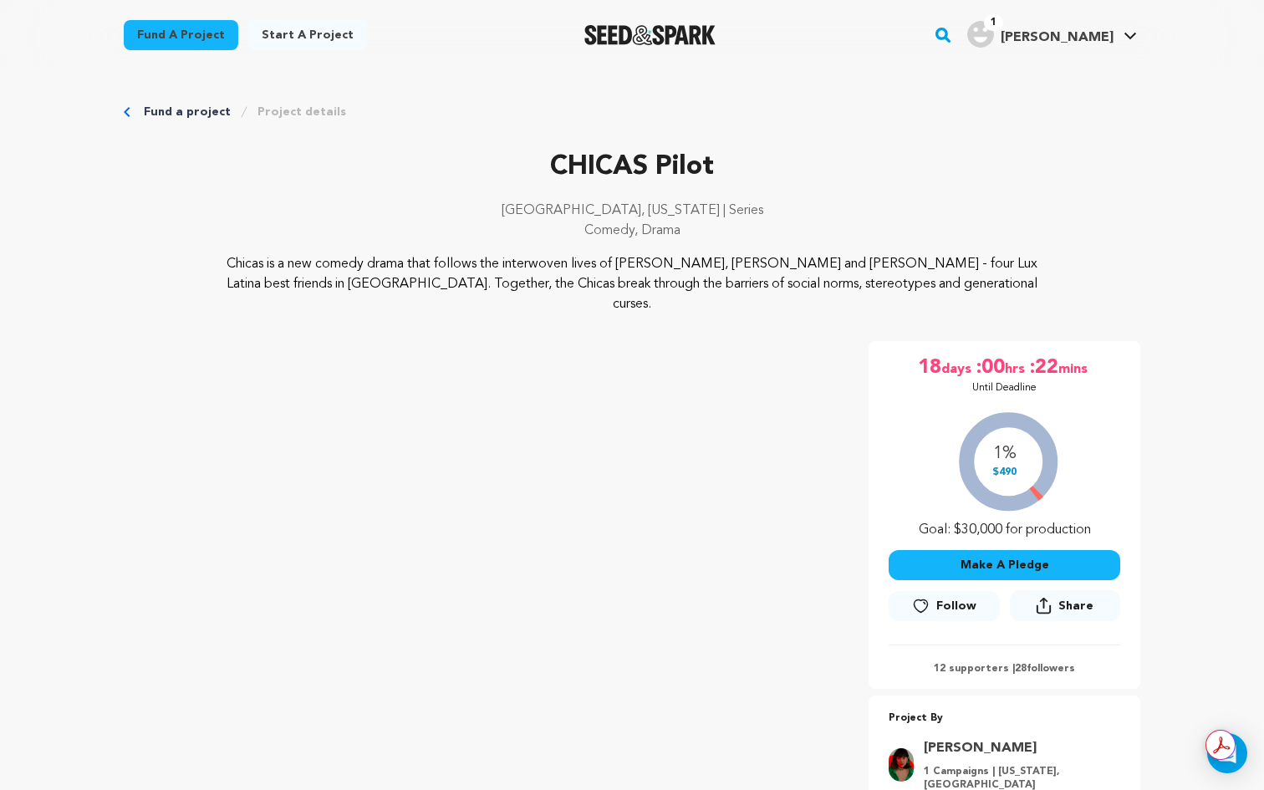
click at [192, 104] on link "Fund a project" at bounding box center [187, 112] width 87 height 17
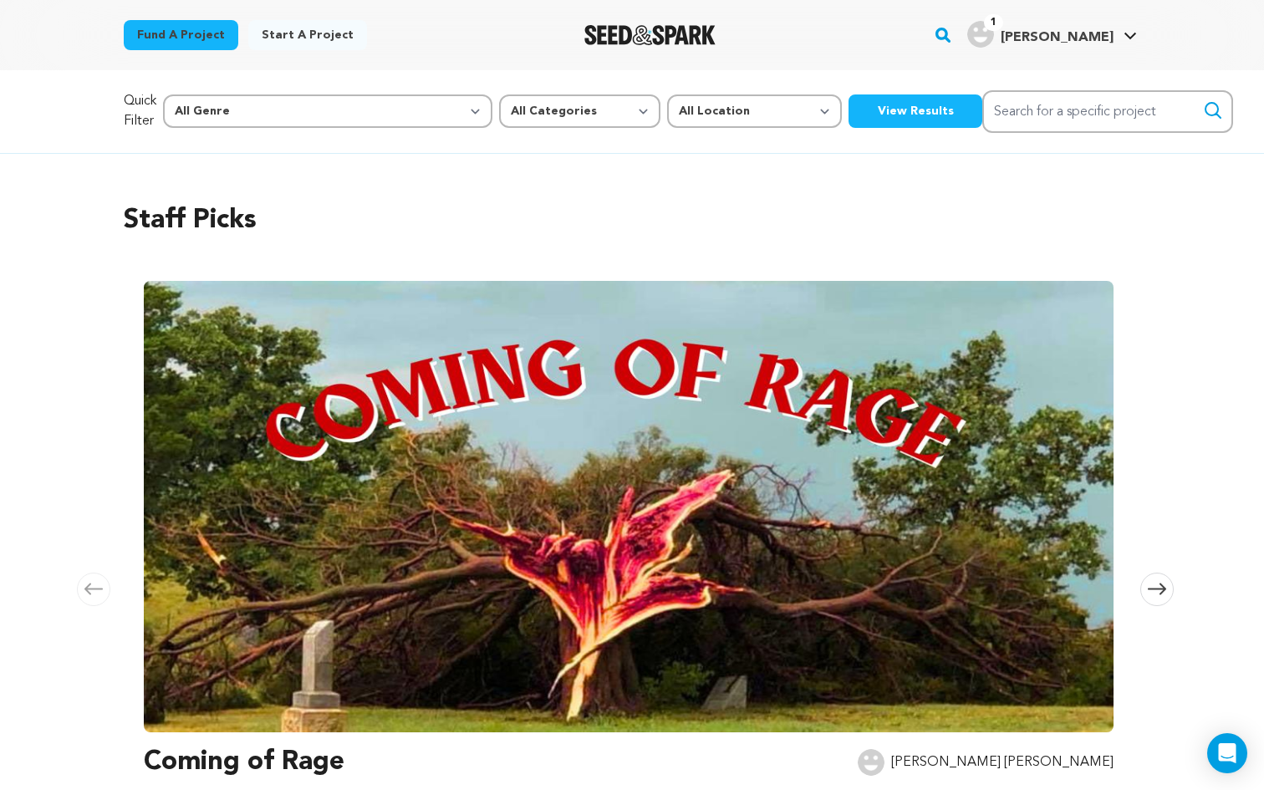
click at [1154, 589] on icon at bounding box center [1157, 590] width 18 height 12
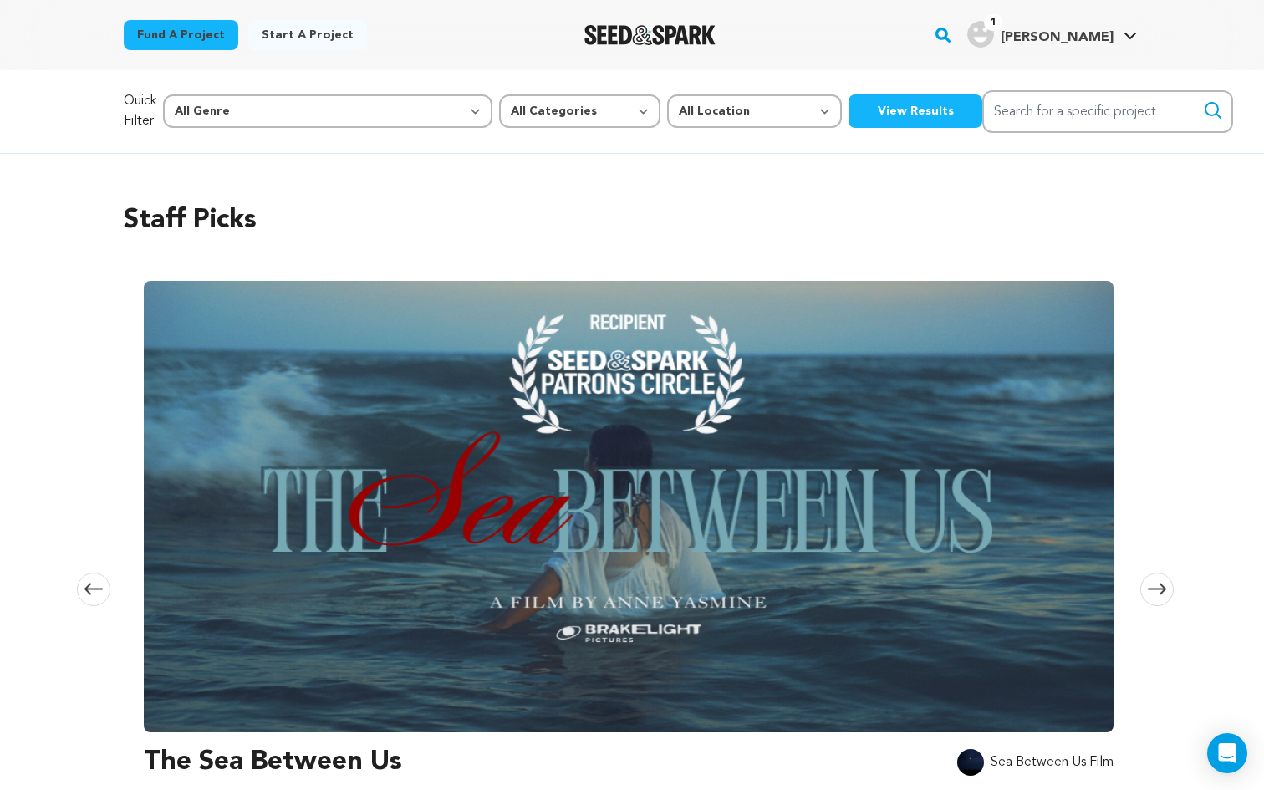
click at [1154, 590] on icon at bounding box center [1157, 589] width 18 height 13
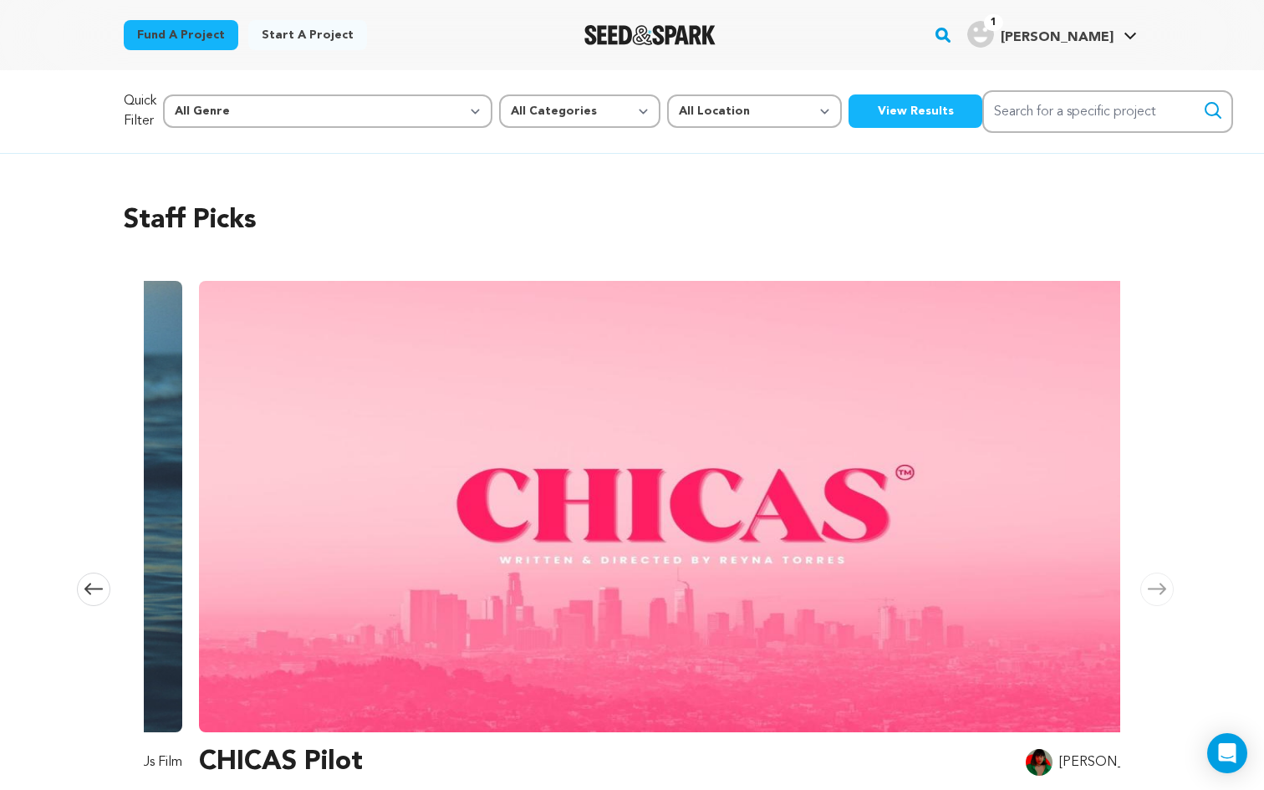
scroll to position [0, 1973]
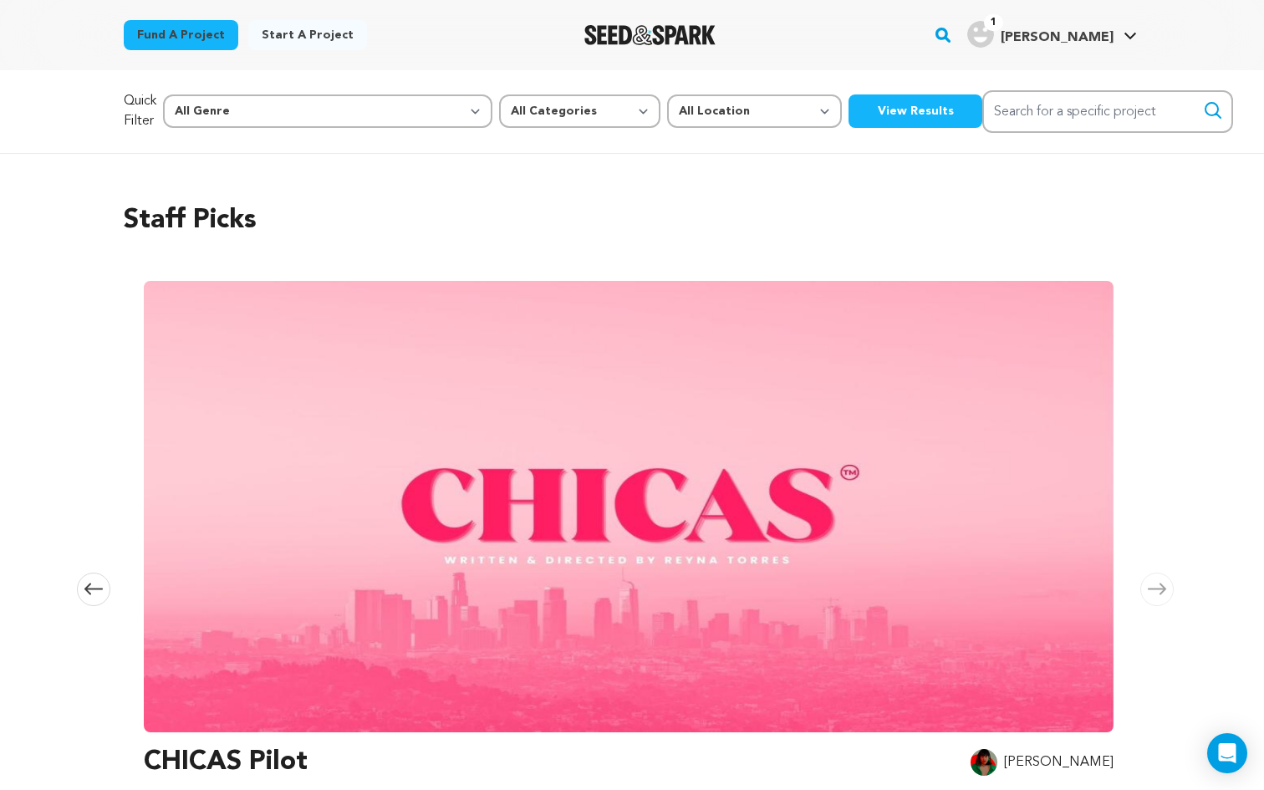
click at [1154, 590] on icon at bounding box center [1157, 589] width 18 height 13
click at [96, 589] on icon at bounding box center [93, 589] width 18 height 13
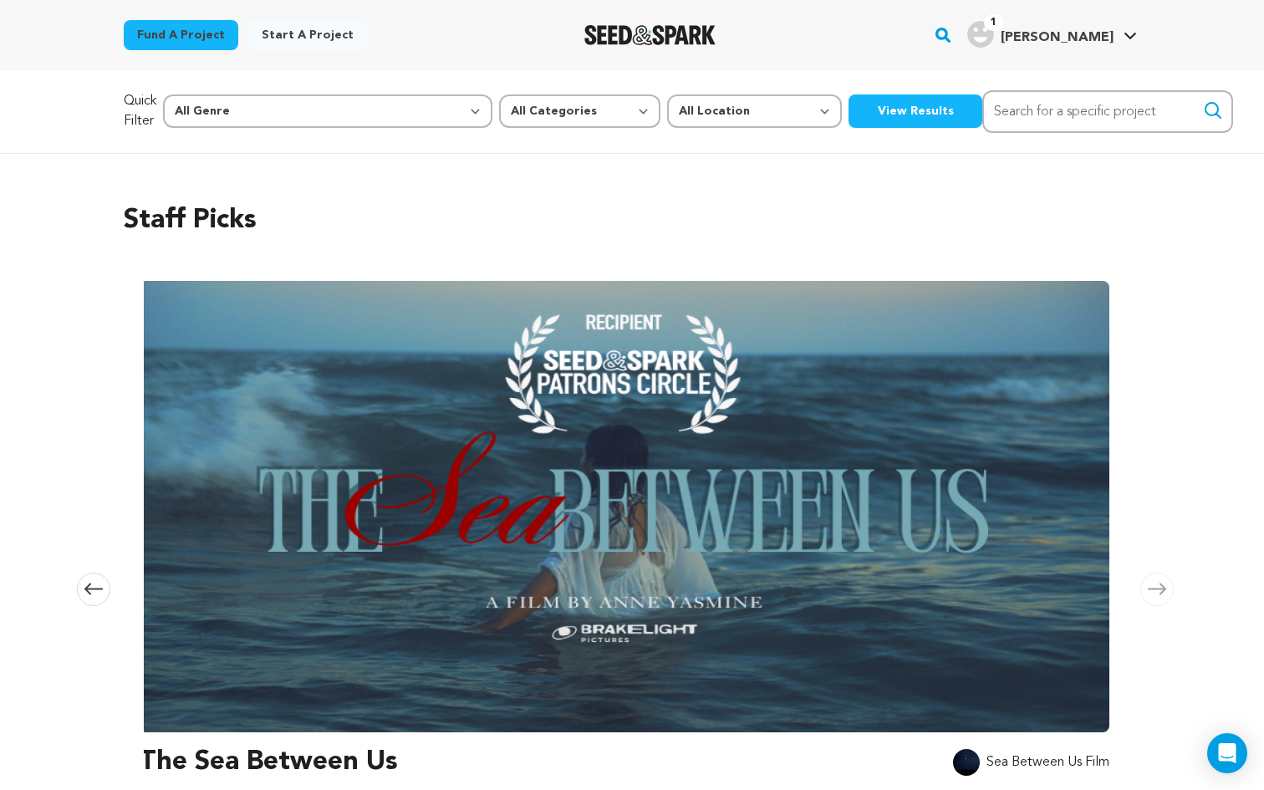
click at [96, 589] on icon at bounding box center [93, 589] width 18 height 13
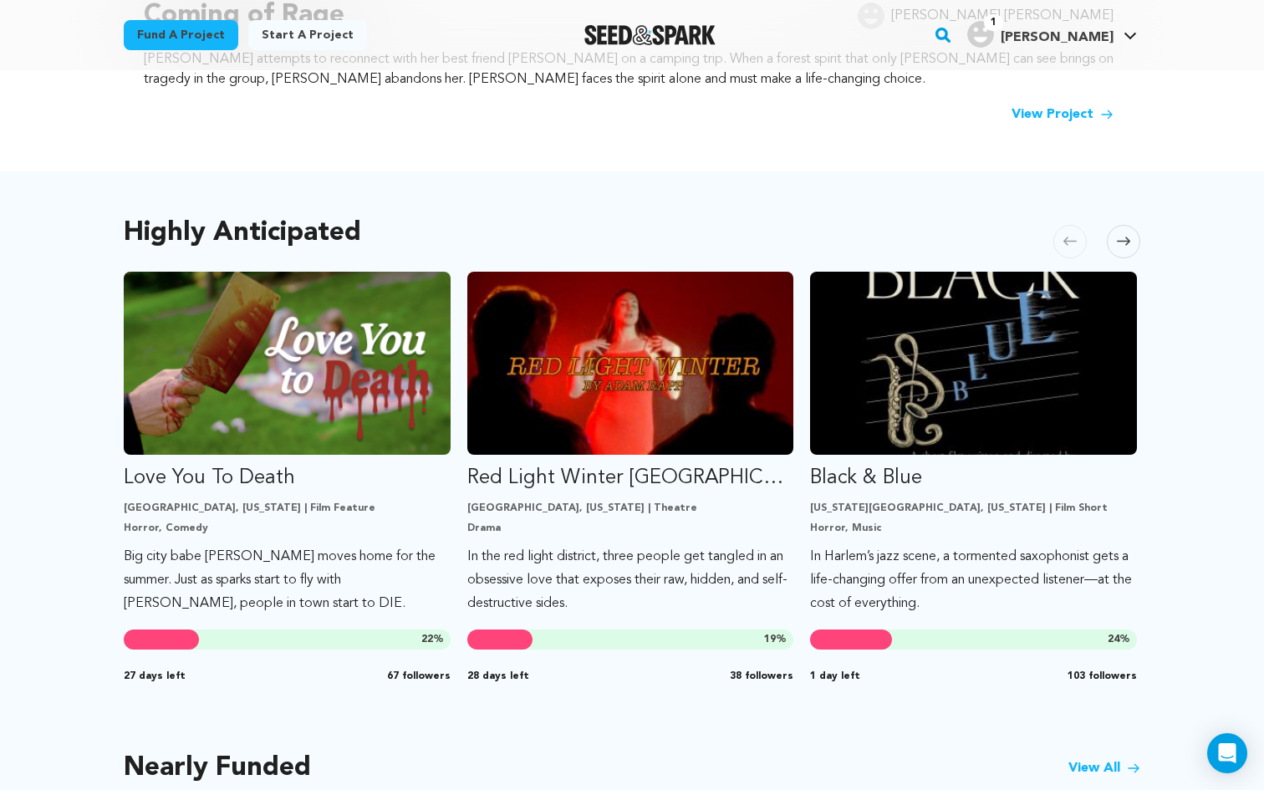
scroll to position [761, 0]
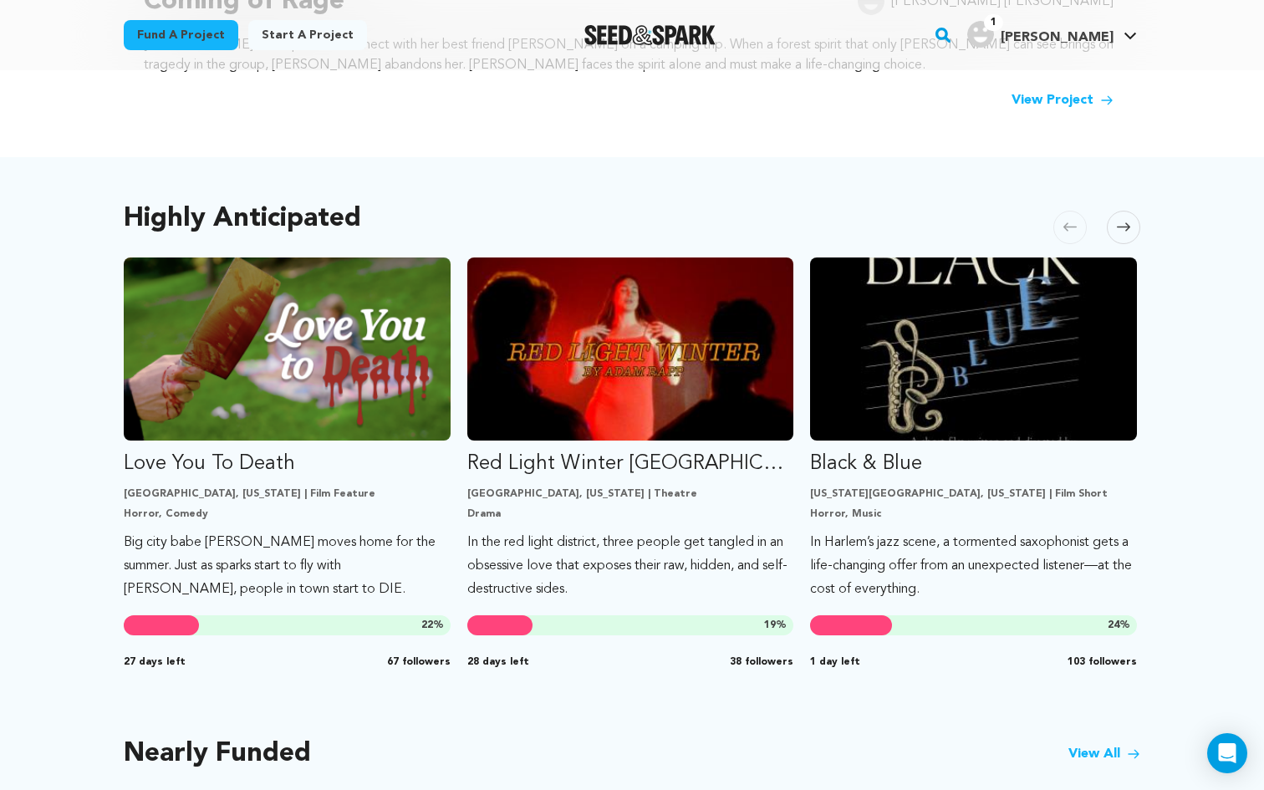
click at [1124, 213] on span at bounding box center [1123, 227] width 33 height 33
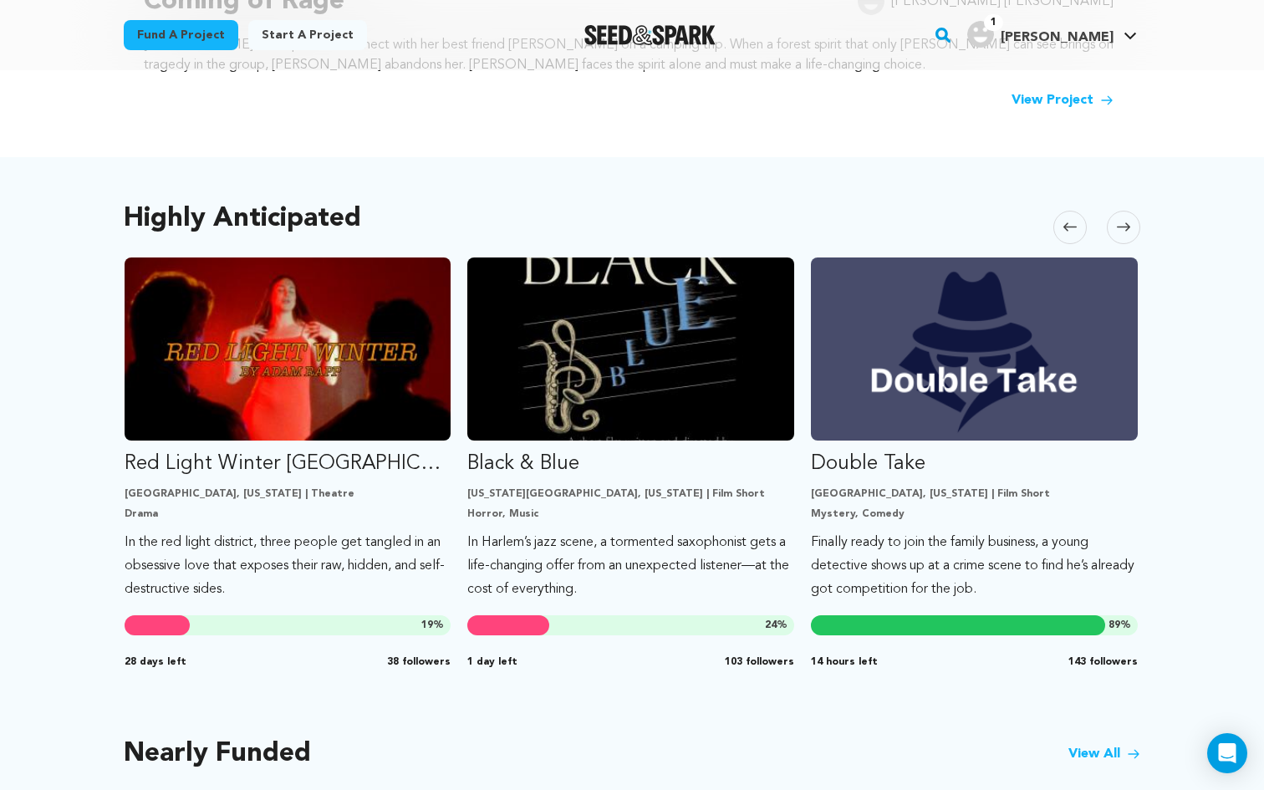
click at [1124, 213] on span at bounding box center [1123, 227] width 33 height 33
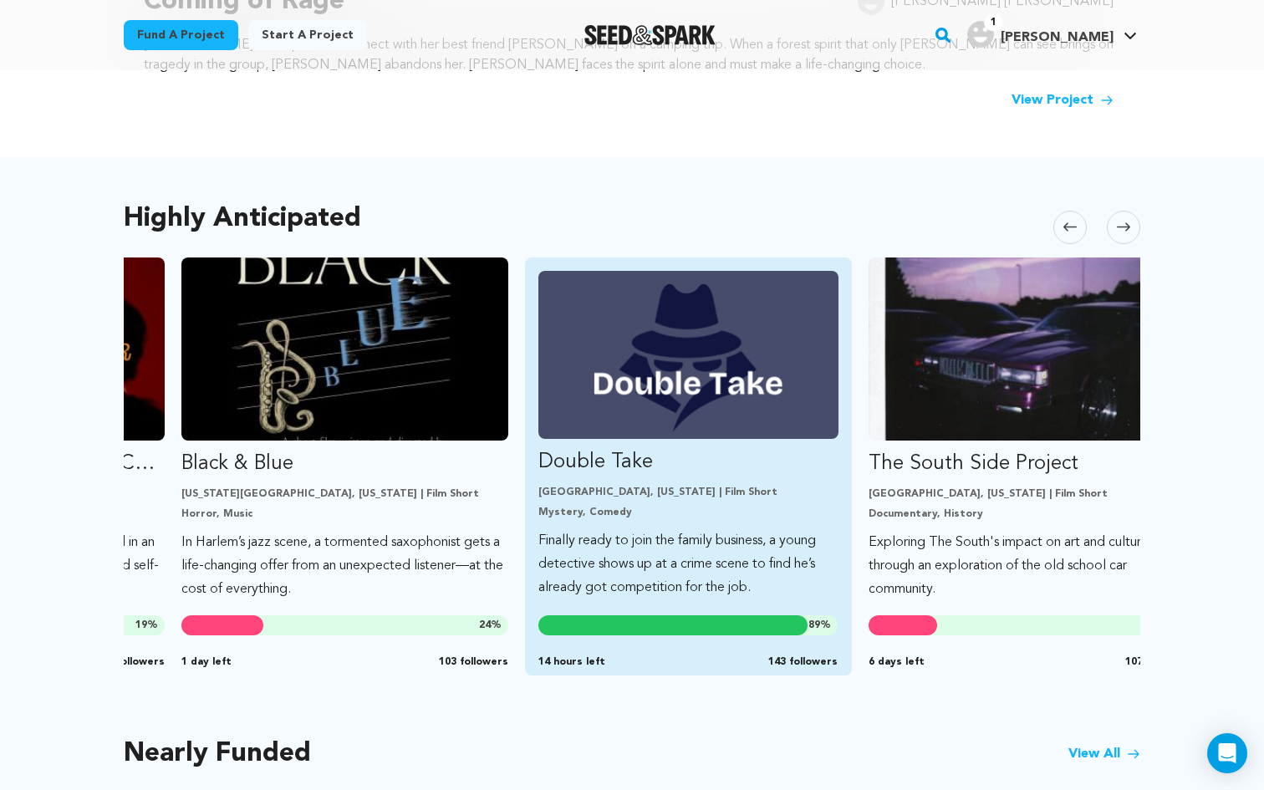
scroll to position [0, 686]
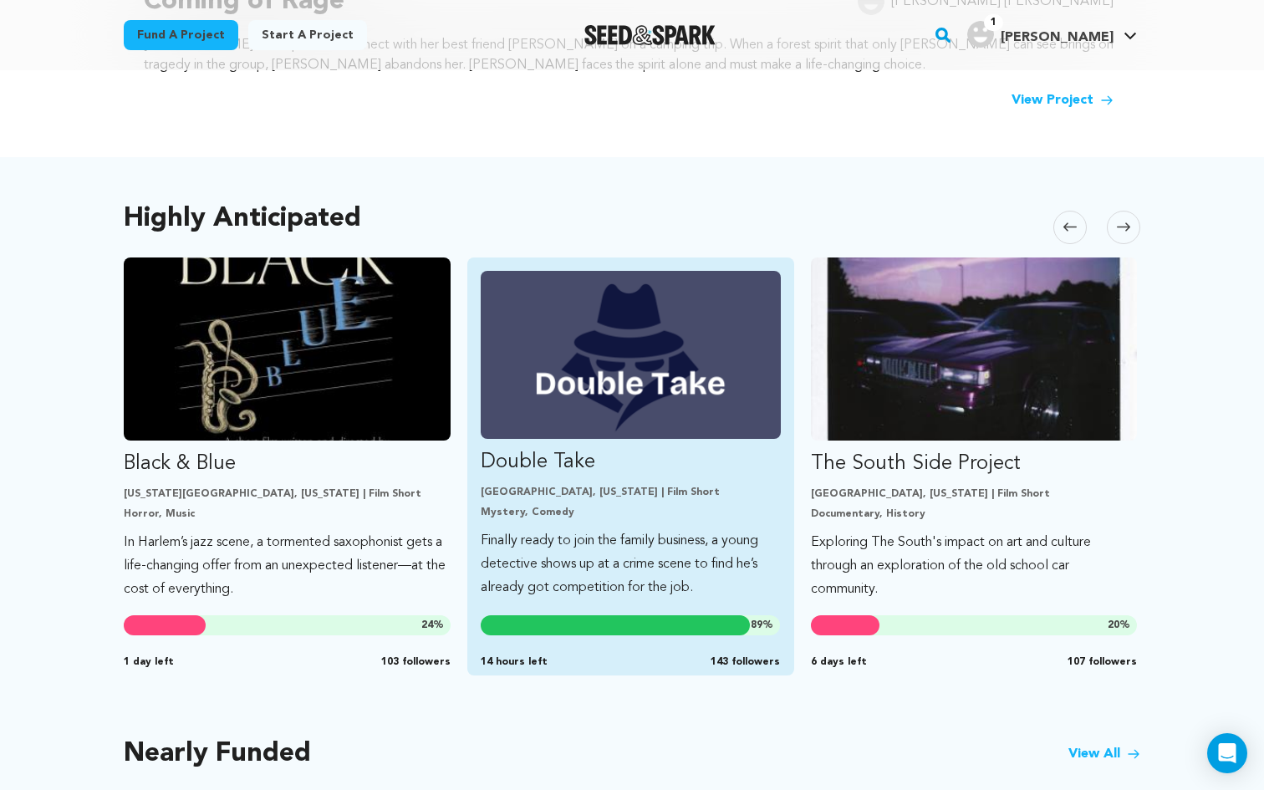
click at [574, 479] on link "Double Take Los Angeles, California | Film Short Mystery, Comedy Finally ready …" at bounding box center [631, 435] width 300 height 329
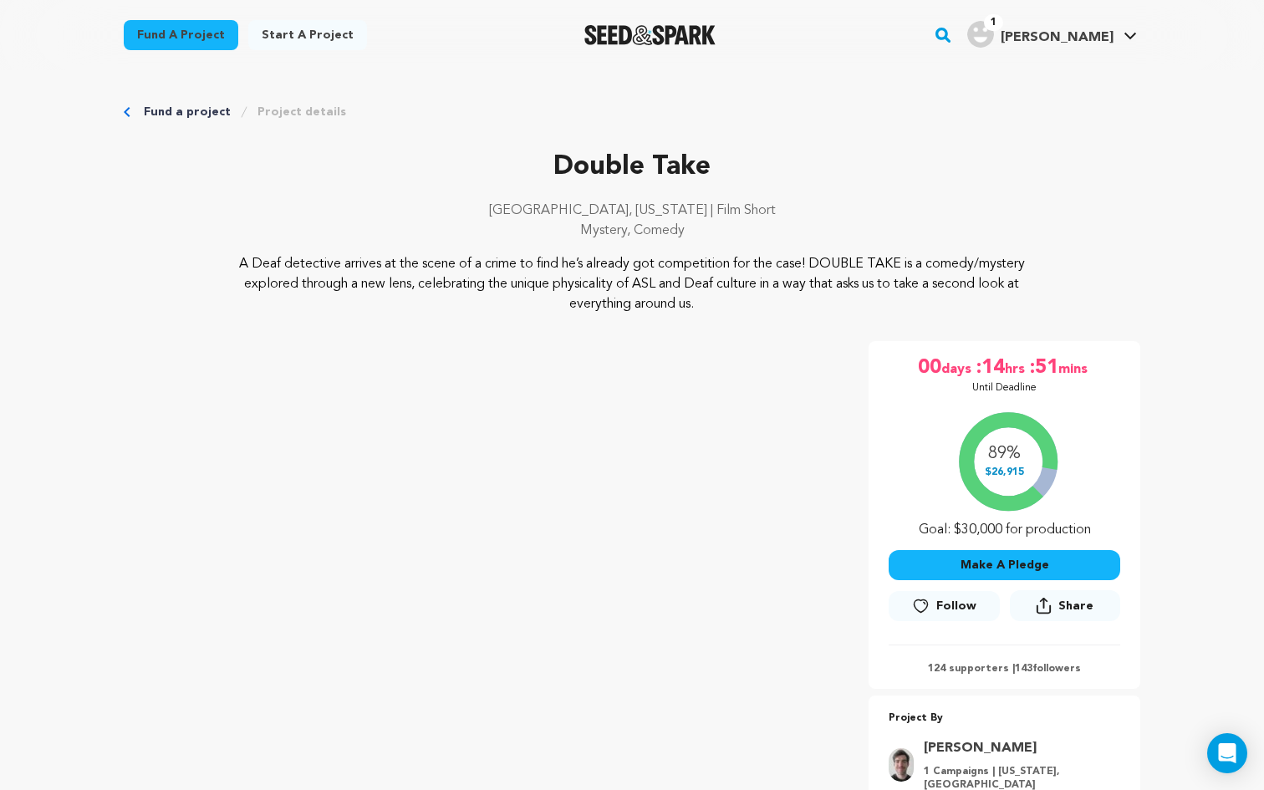
click at [135, 110] on div "Fund a project Project details" at bounding box center [632, 112] width 1017 height 17
click at [129, 110] on icon "Breadcrumb" at bounding box center [127, 112] width 7 height 10
click at [157, 108] on link "Fund a project" at bounding box center [187, 112] width 87 height 17
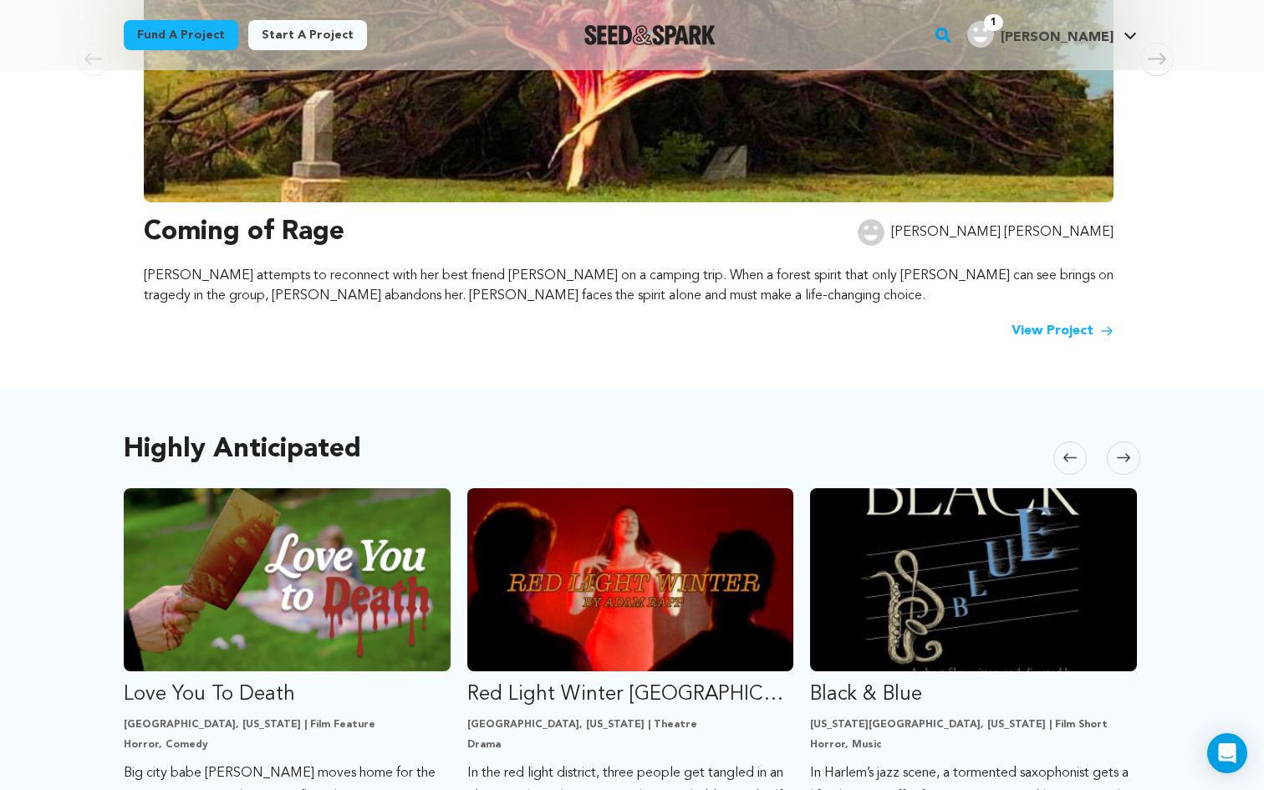
scroll to position [730, 0]
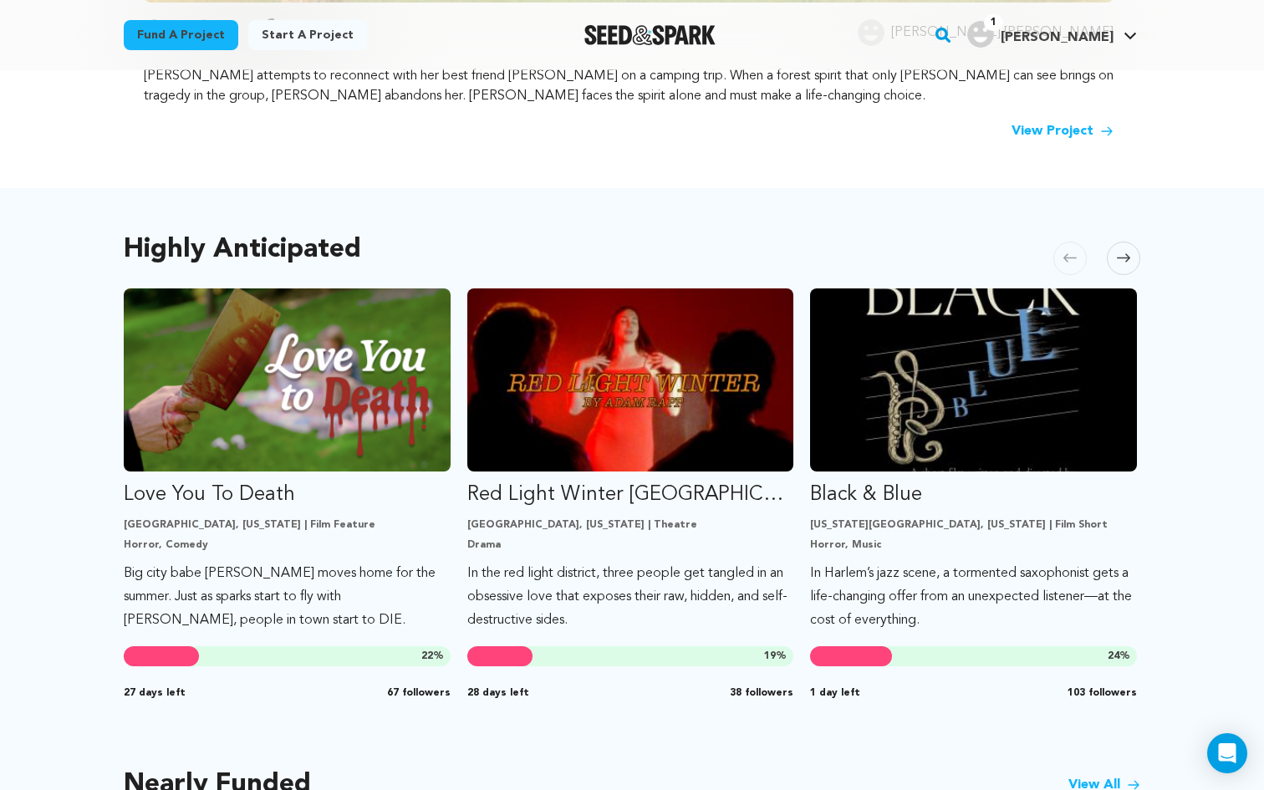
click at [1134, 261] on span at bounding box center [1123, 258] width 33 height 33
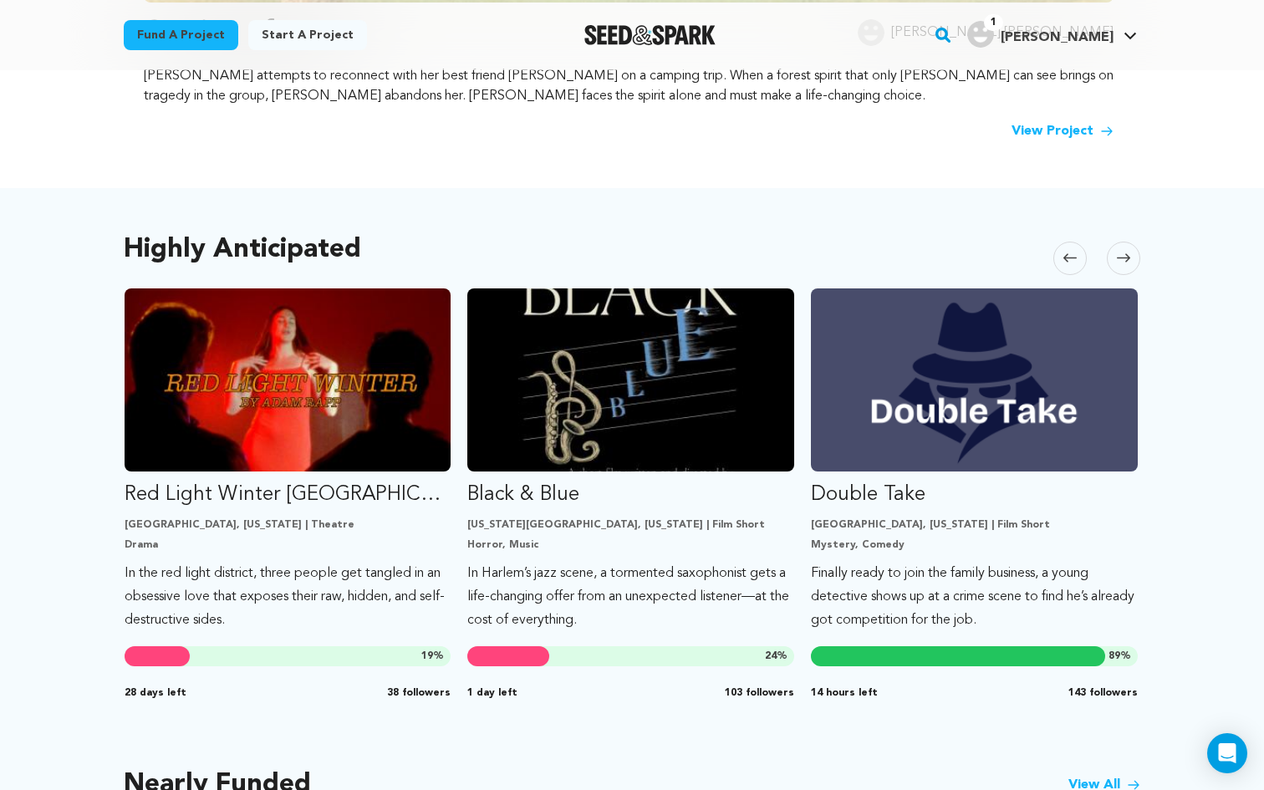
click at [1134, 261] on span at bounding box center [1123, 258] width 33 height 33
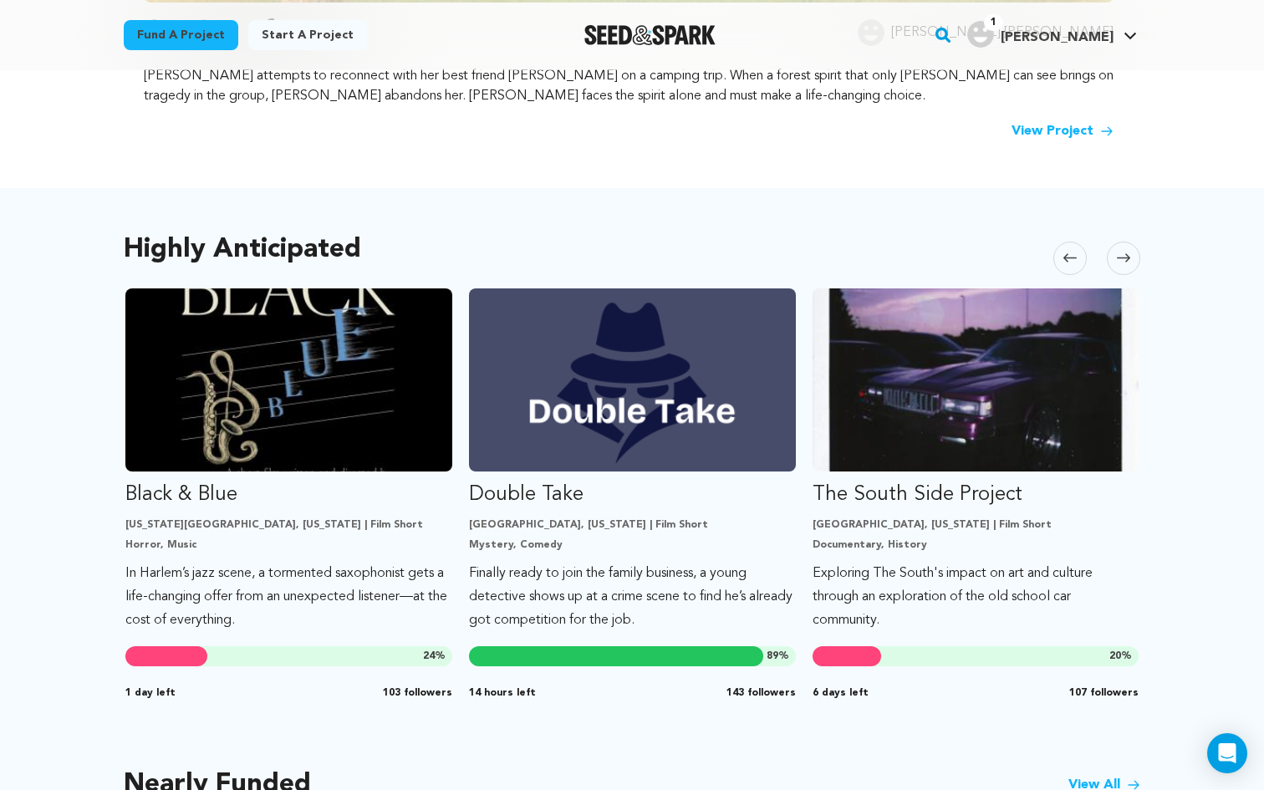
click at [1134, 261] on span at bounding box center [1123, 258] width 33 height 33
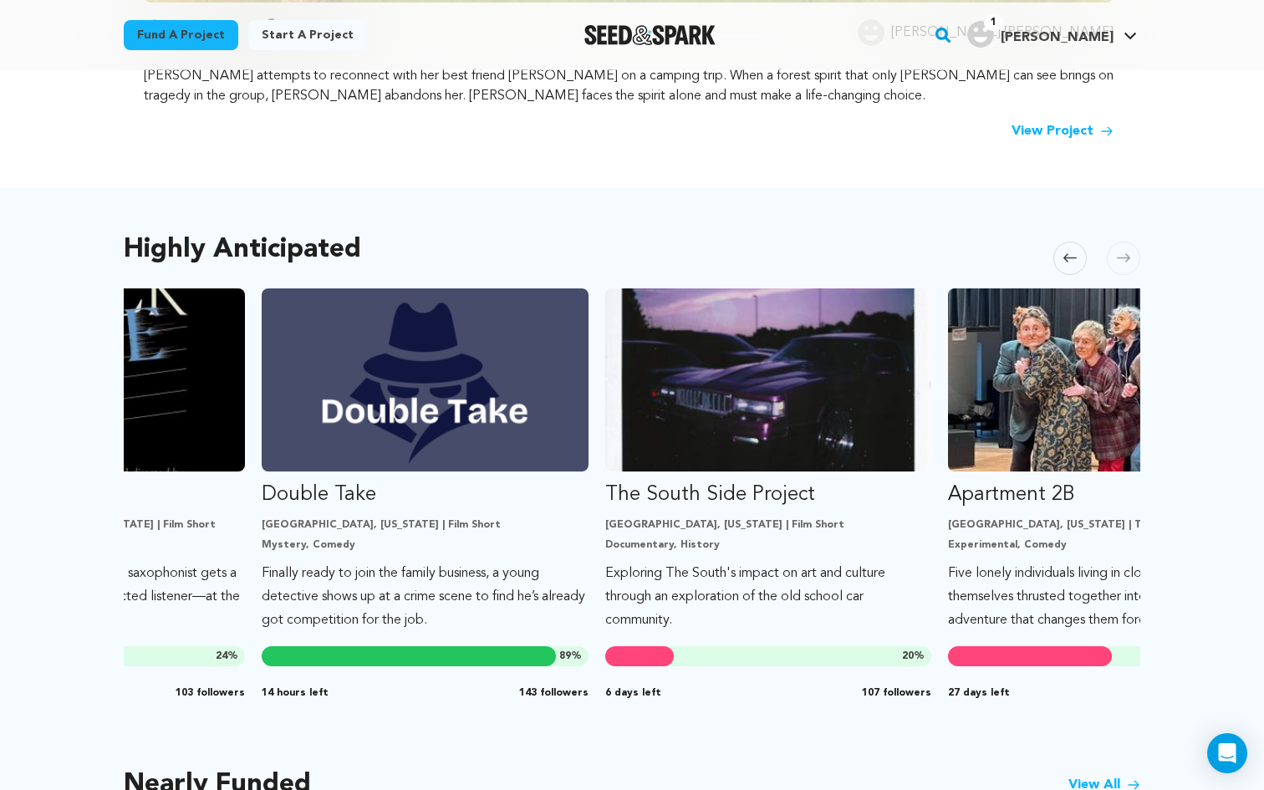
click at [1134, 261] on span at bounding box center [1123, 258] width 33 height 33
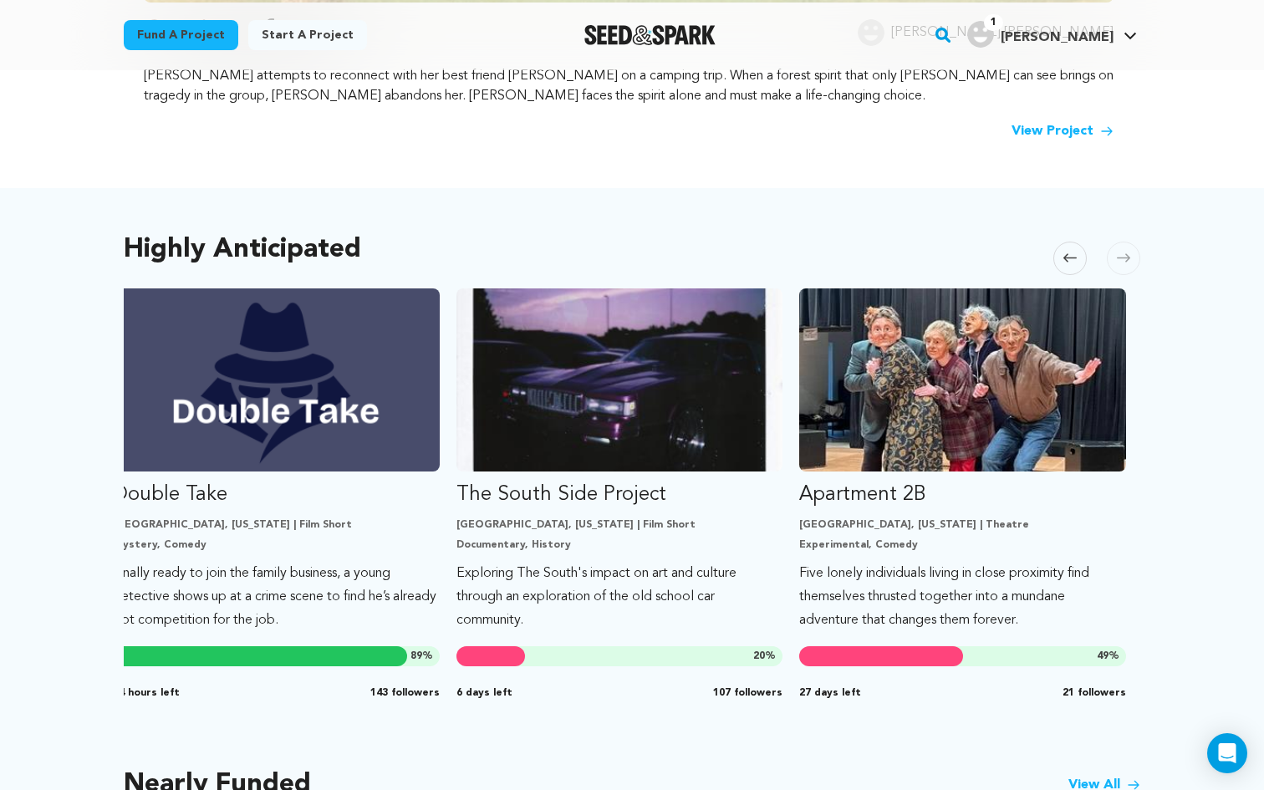
scroll to position [0, 1050]
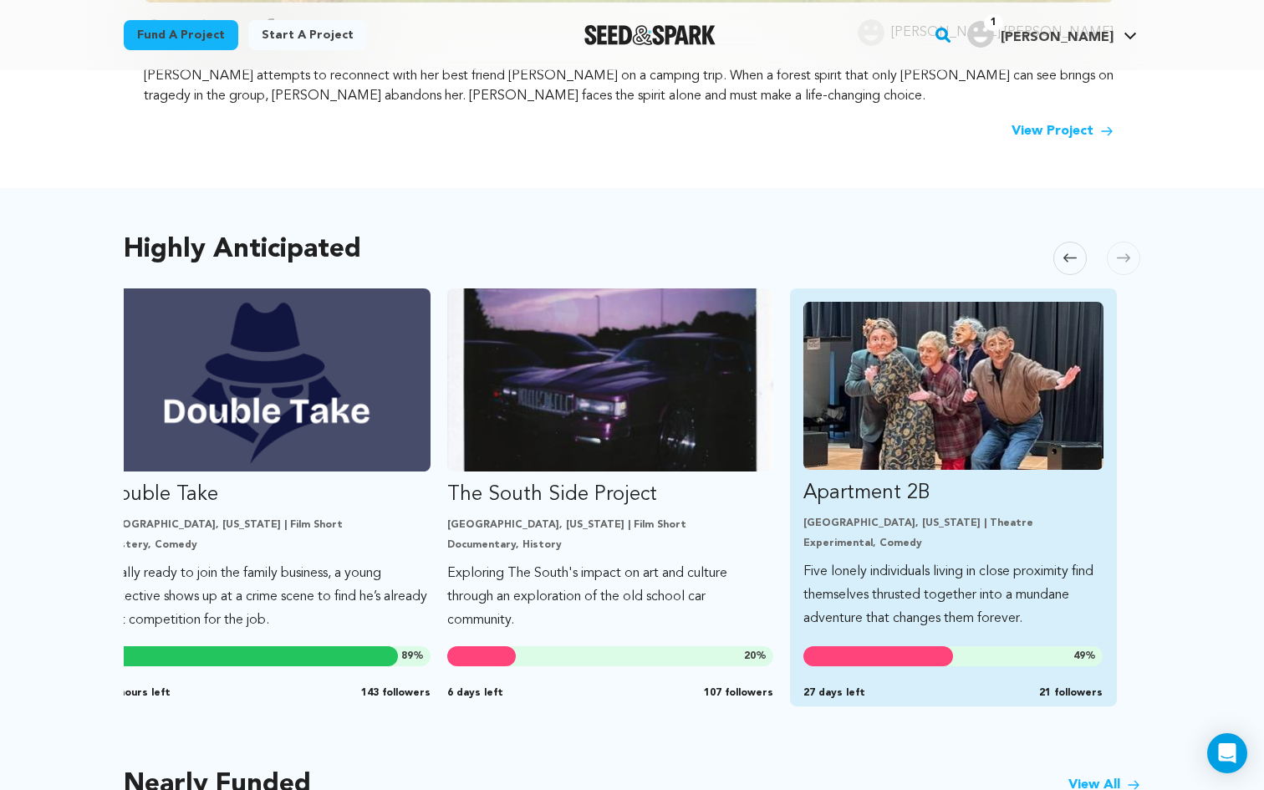
click at [1018, 487] on p "Apartment 2B" at bounding box center [953, 493] width 300 height 27
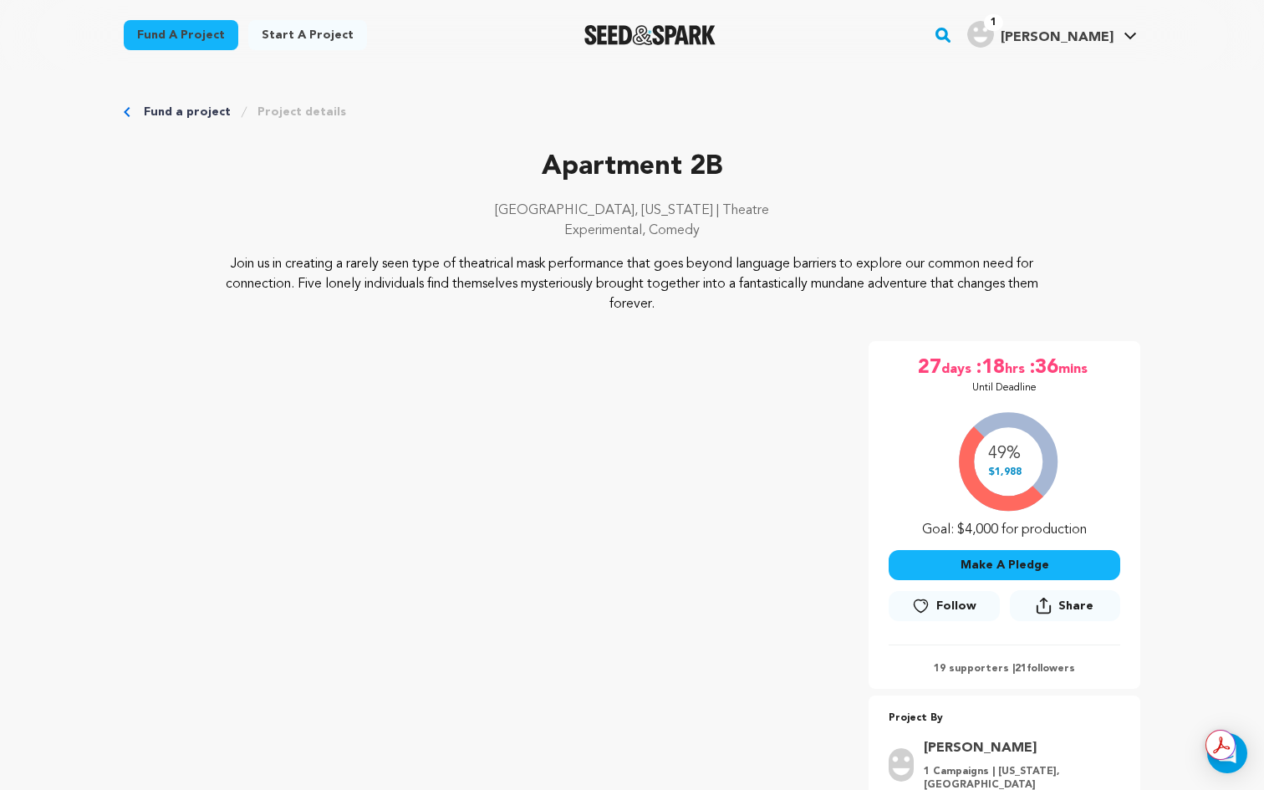
click at [141, 109] on div "Fund a project Project details" at bounding box center [632, 112] width 1017 height 17
click at [170, 115] on link "Fund a project" at bounding box center [187, 112] width 87 height 17
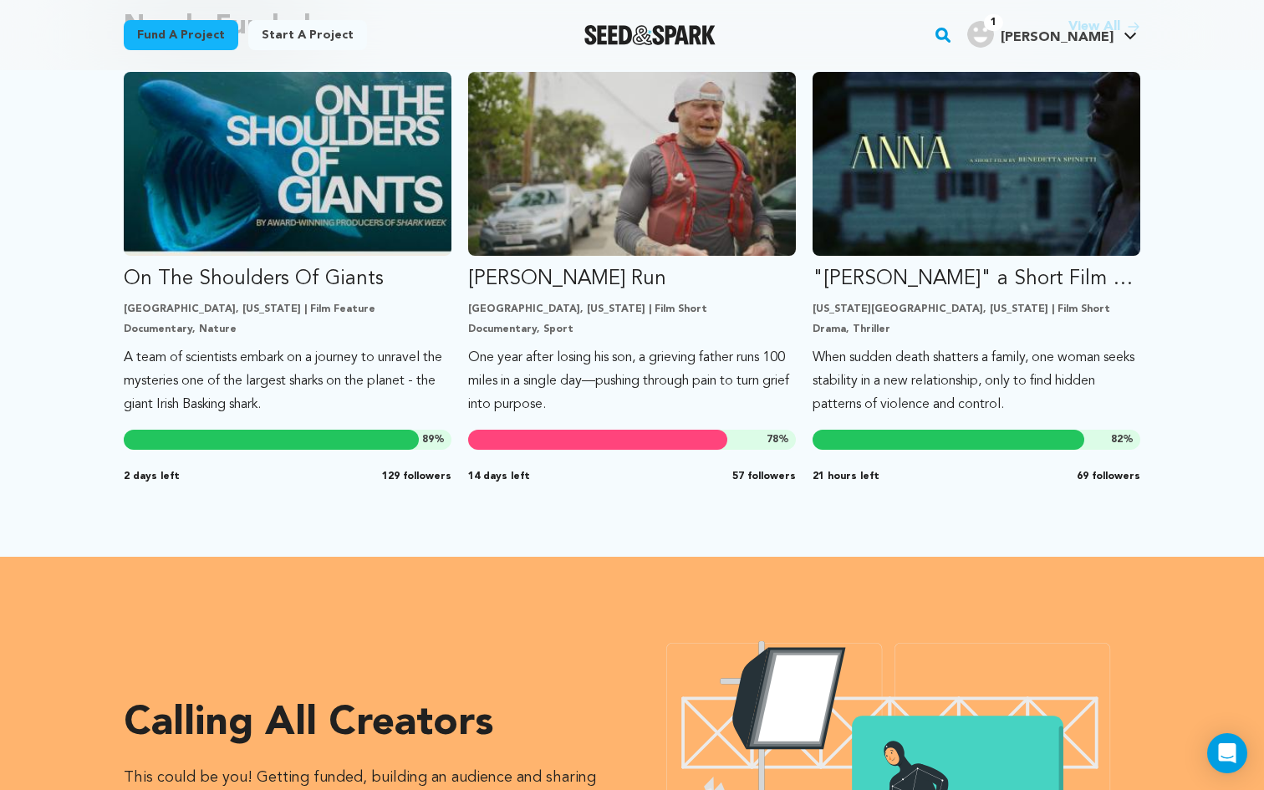
scroll to position [1269, 0]
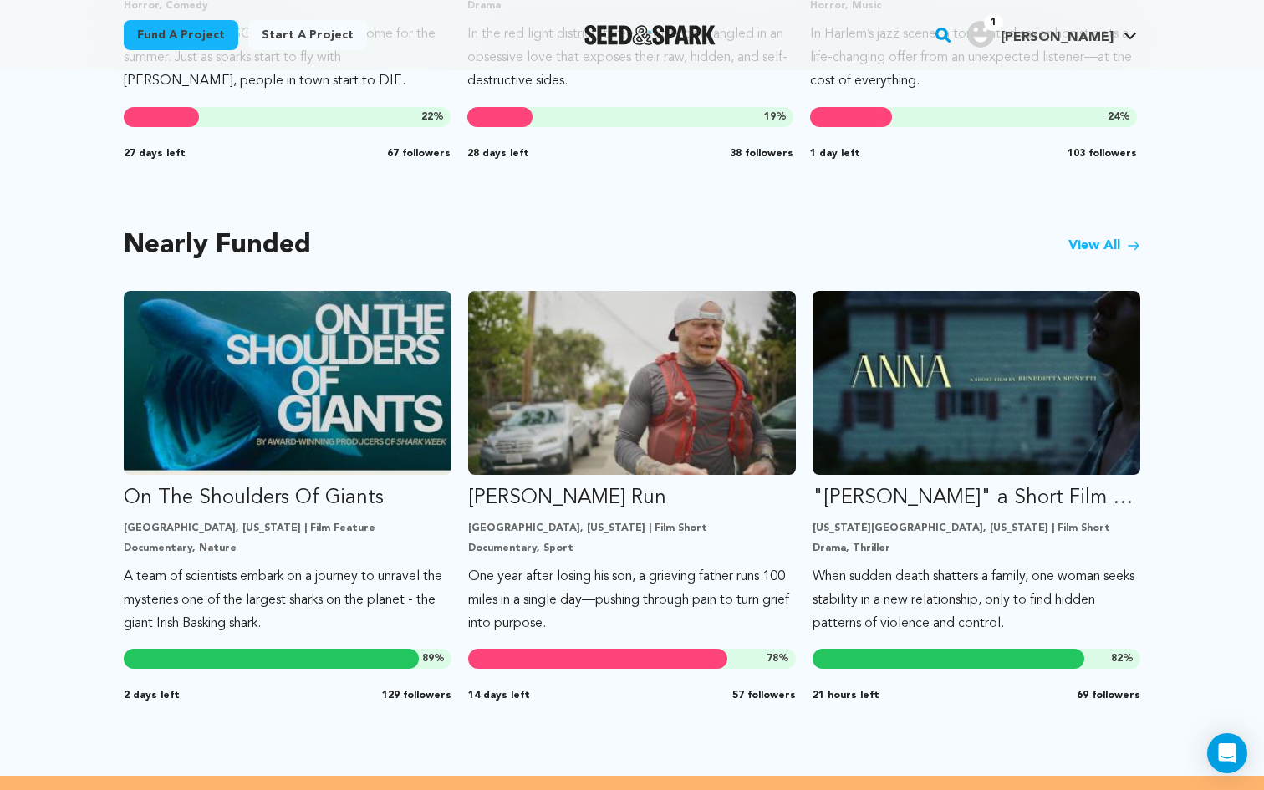
click at [1106, 241] on link "View All" at bounding box center [1105, 246] width 72 height 20
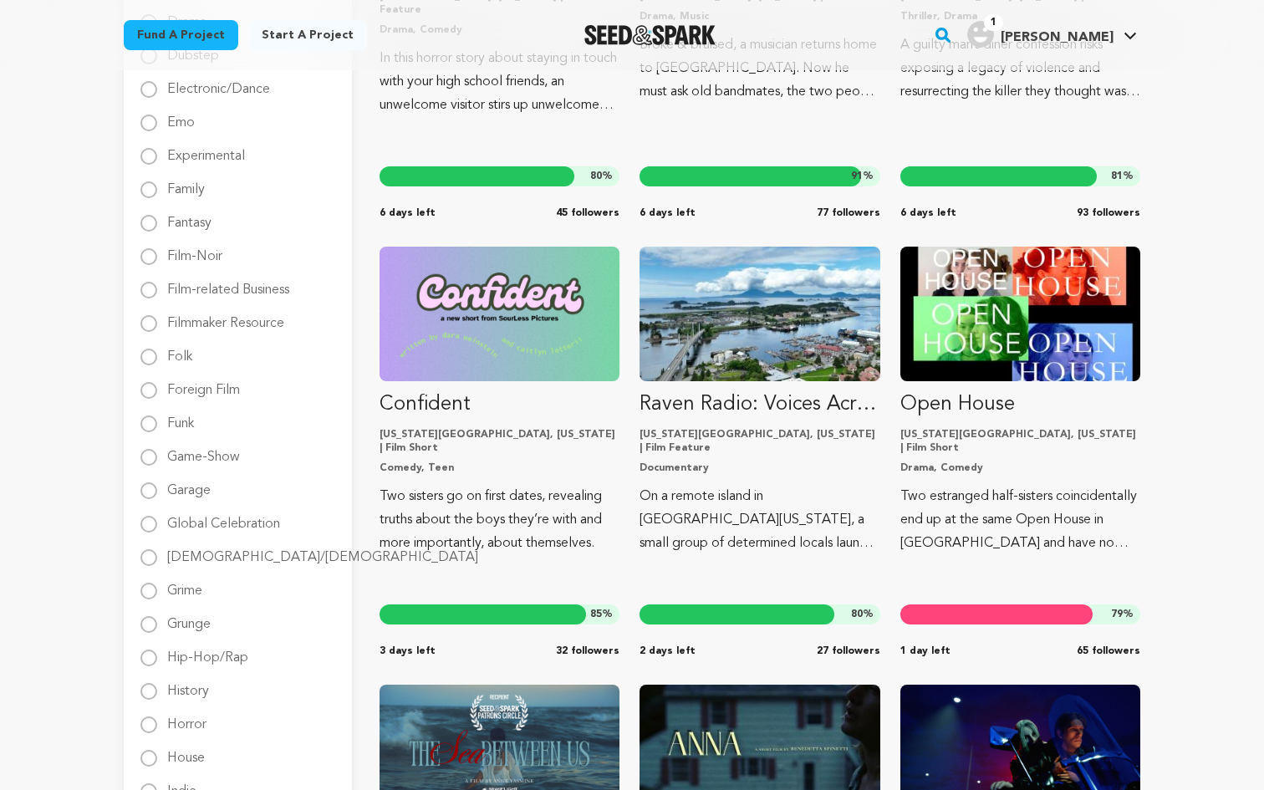
scroll to position [1071, 0]
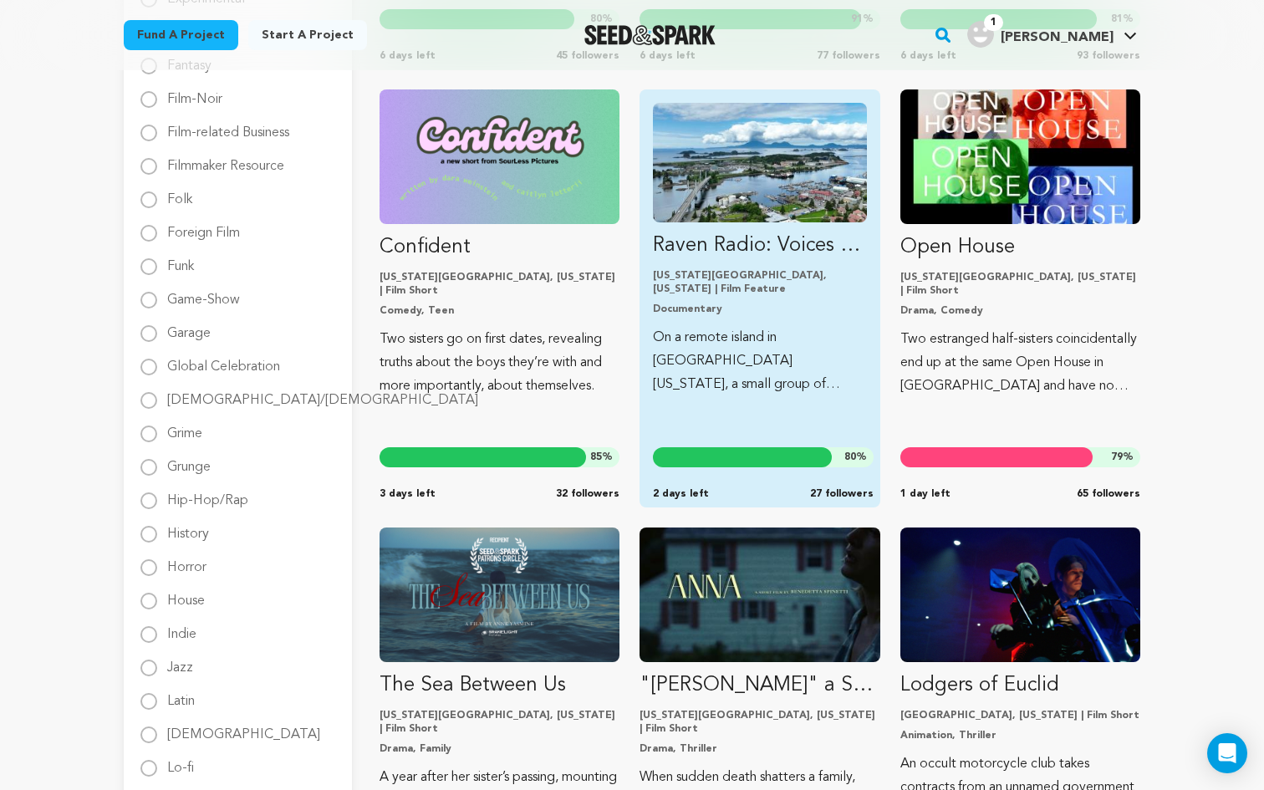
click at [775, 326] on p "On a remote island in [GEOGRAPHIC_DATA][US_STATE], a small group of determined …" at bounding box center [759, 361] width 213 height 70
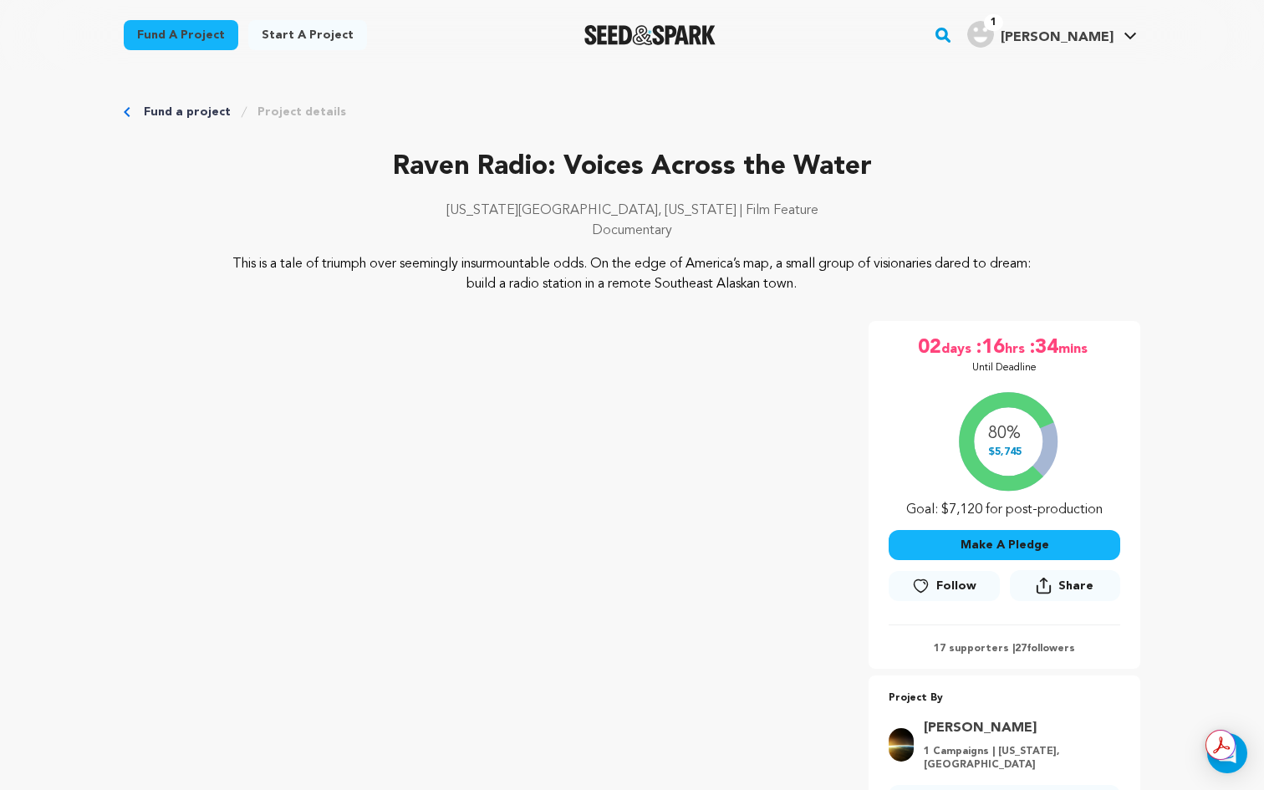
click at [156, 110] on link "Fund a project" at bounding box center [187, 112] width 87 height 17
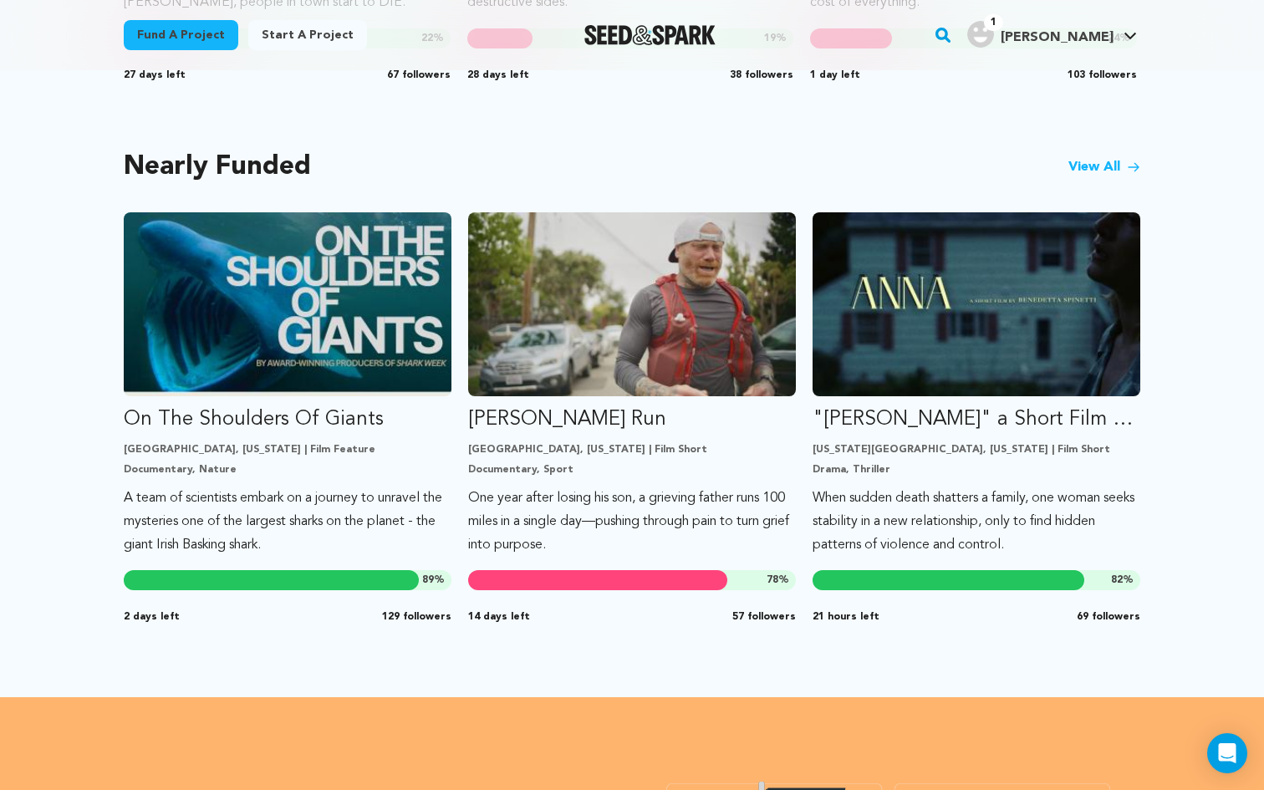
scroll to position [1110, 0]
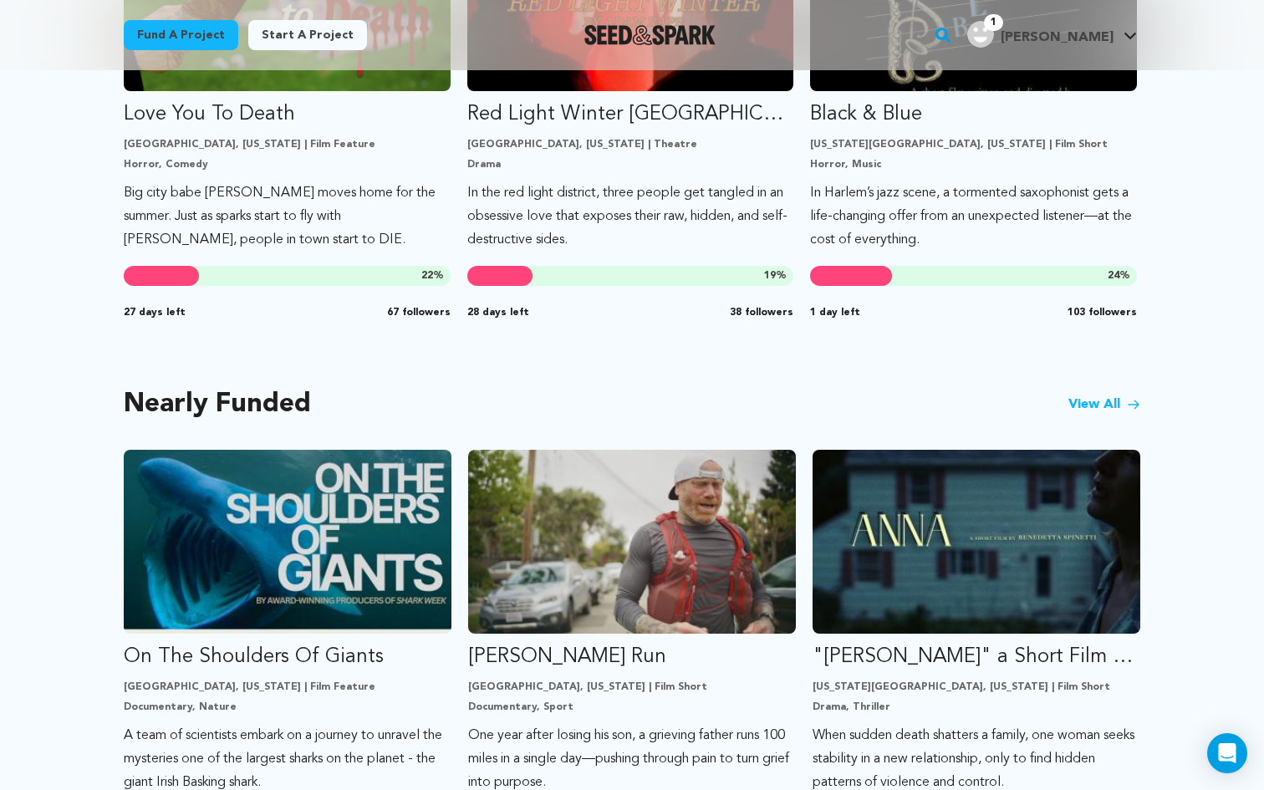
click at [1084, 404] on link "View All" at bounding box center [1105, 405] width 72 height 20
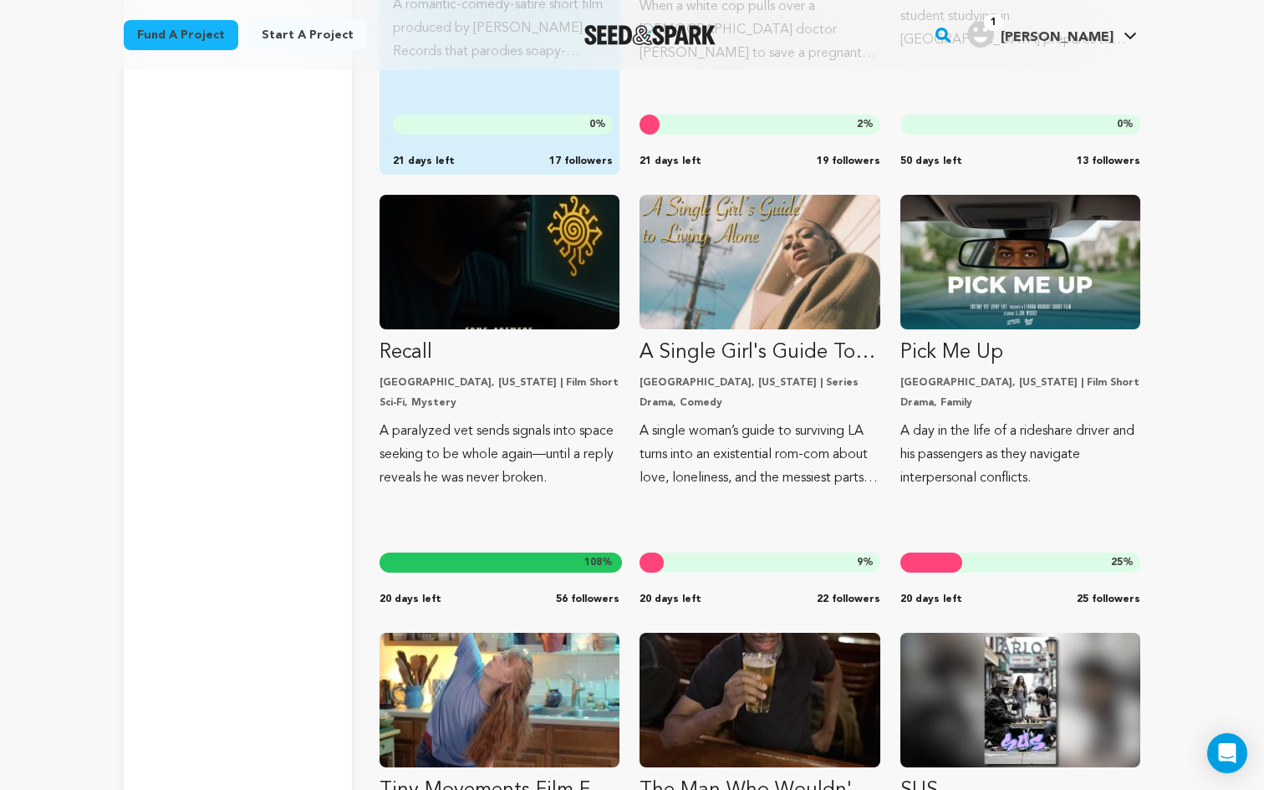
scroll to position [8094, 0]
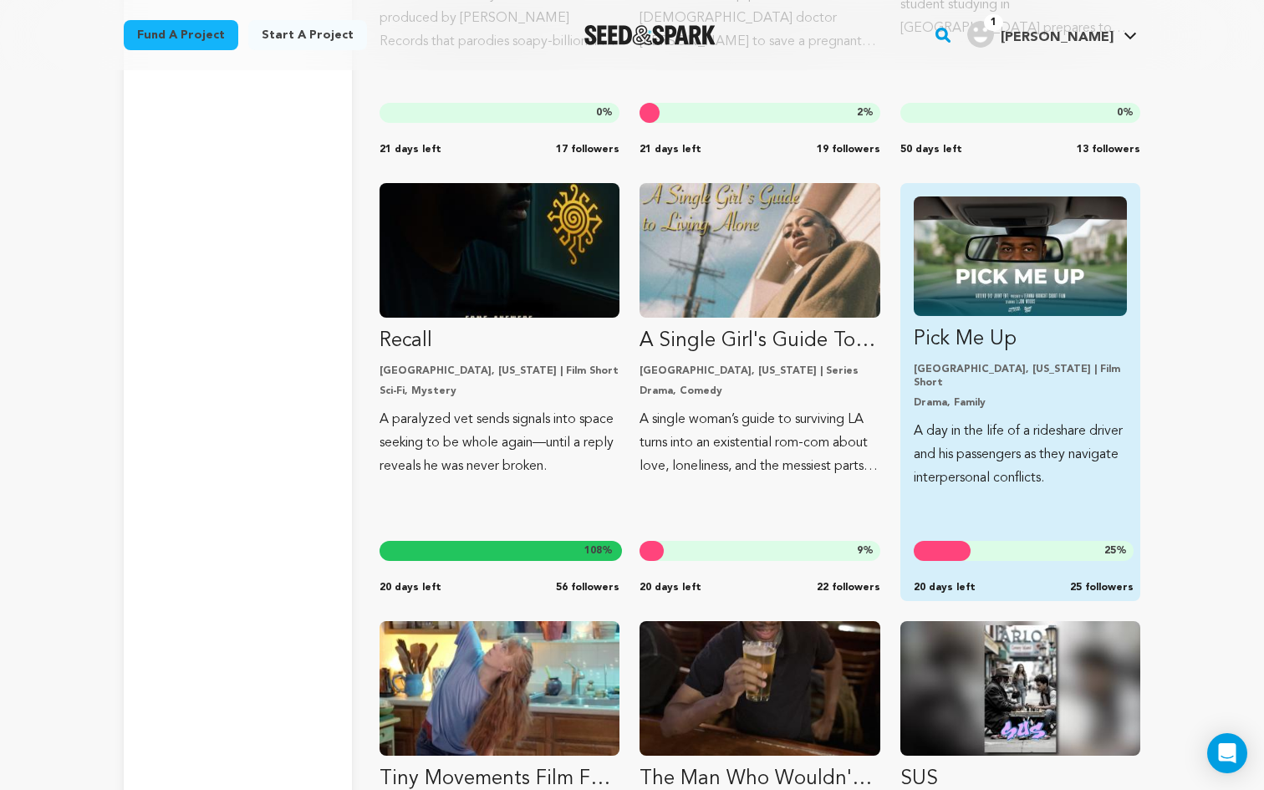
click at [1104, 396] on p "Drama, Family" at bounding box center [1020, 402] width 213 height 13
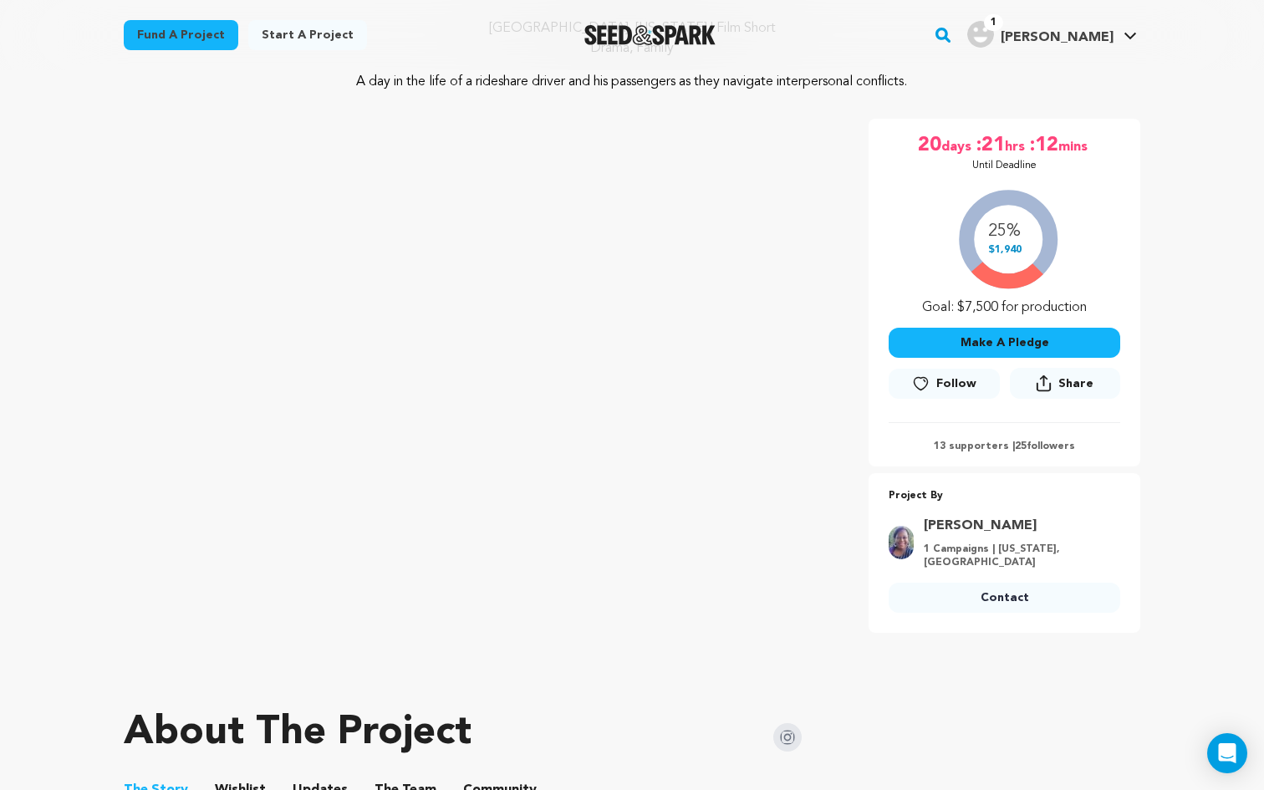
scroll to position [175, 0]
